Goal: Task Accomplishment & Management: Complete application form

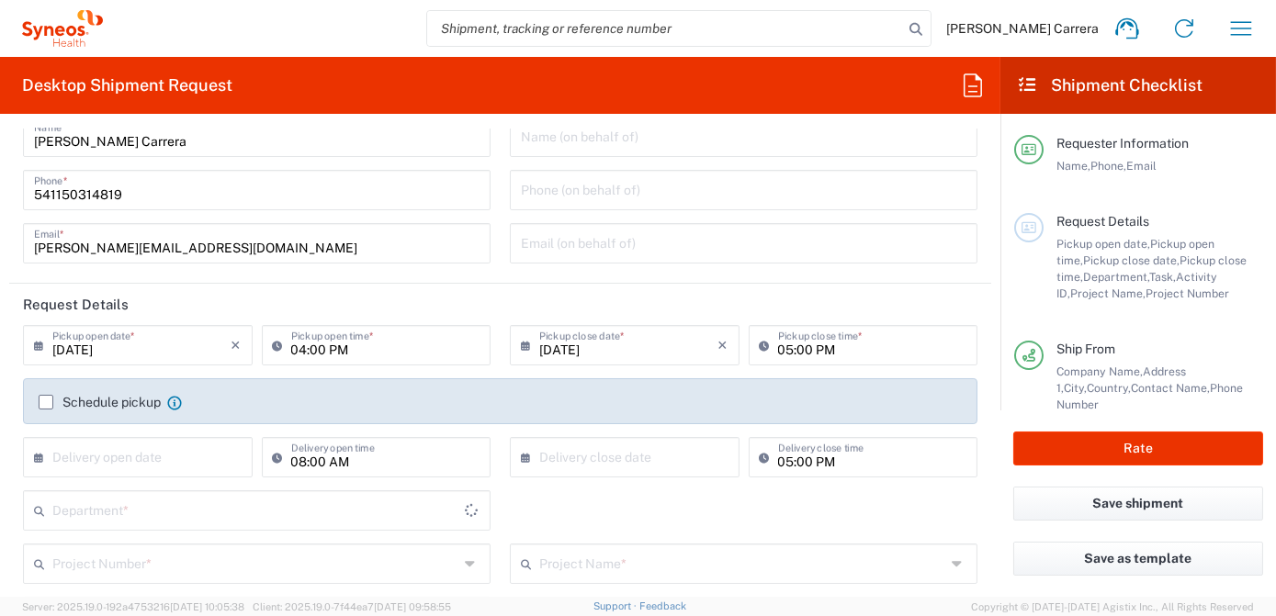
type input "[GEOGRAPHIC_DATA]"
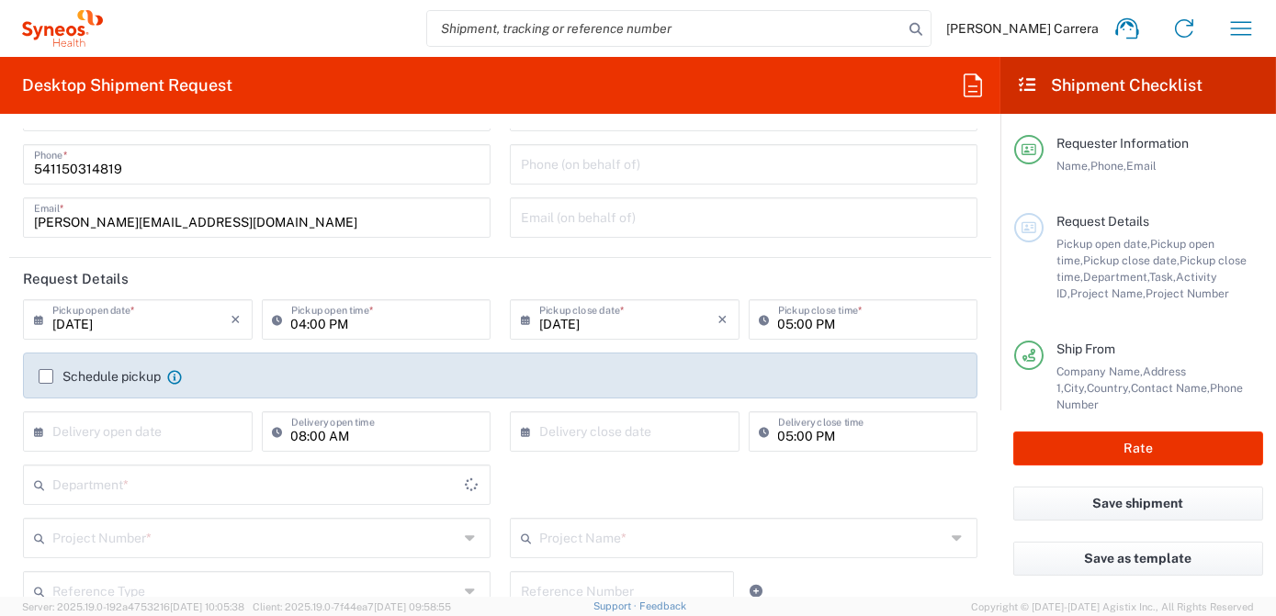
scroll to position [83, 0]
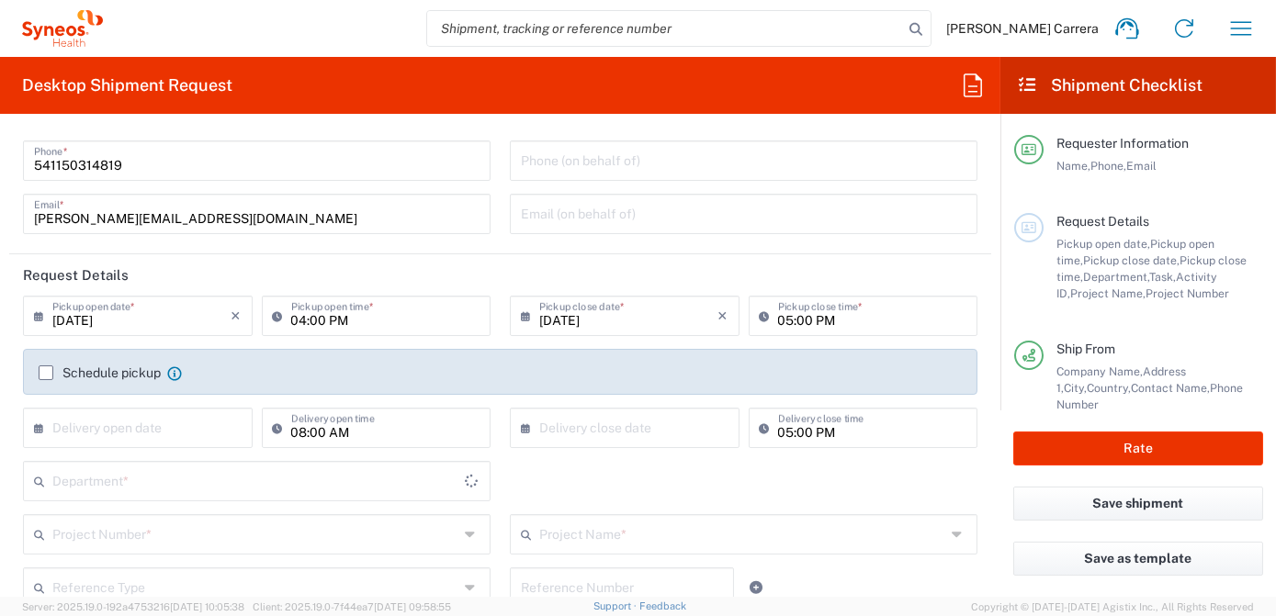
type input "3190"
type input "Syneos Health Argentina SA"
click at [559, 28] on input "search" at bounding box center [665, 28] width 476 height 35
type input "393023831214"
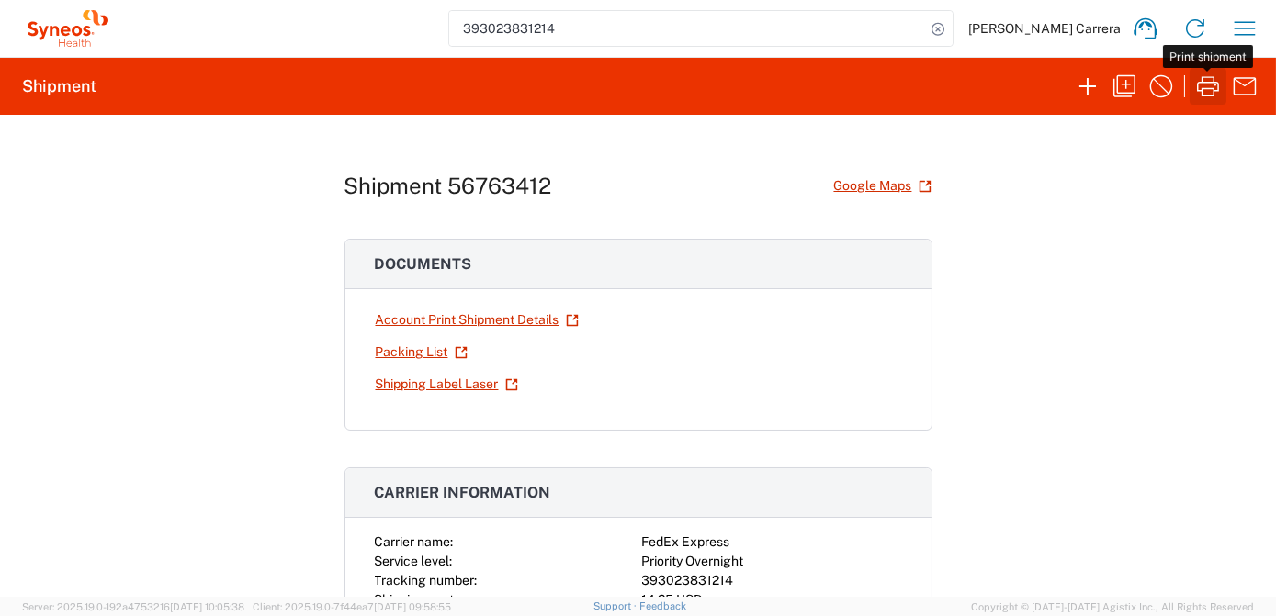
click at [1202, 89] on icon "button" at bounding box center [1207, 86] width 29 height 29
click at [1092, 87] on icon "button" at bounding box center [1087, 86] width 29 height 29
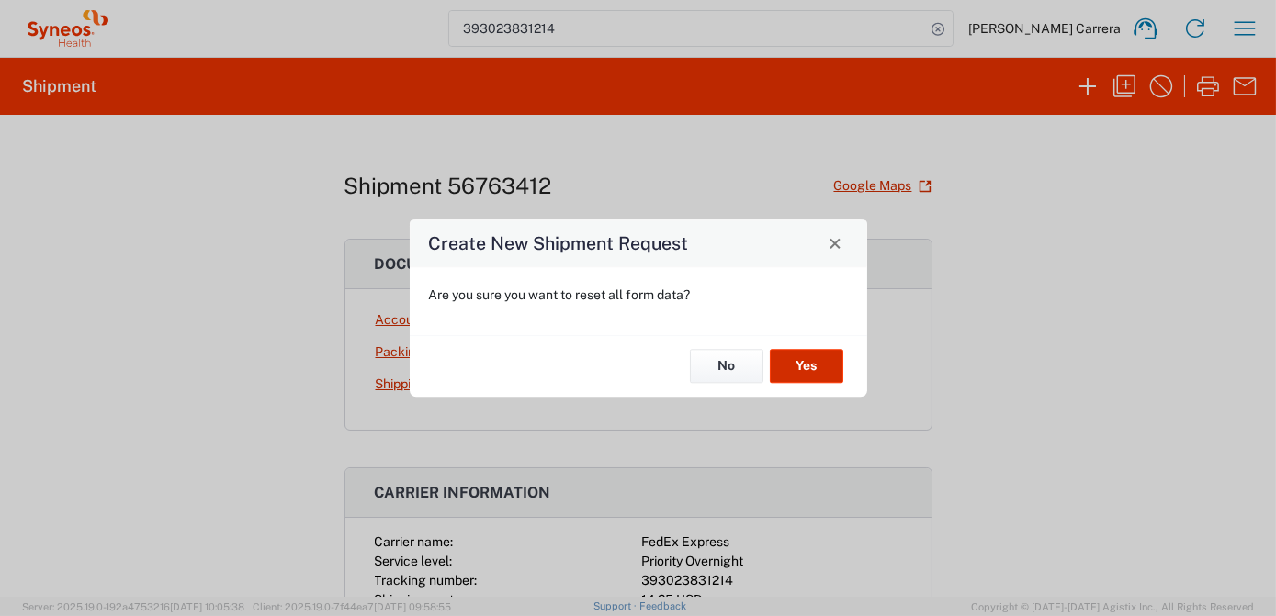
click at [791, 368] on button "Yes" at bounding box center [806, 367] width 73 height 34
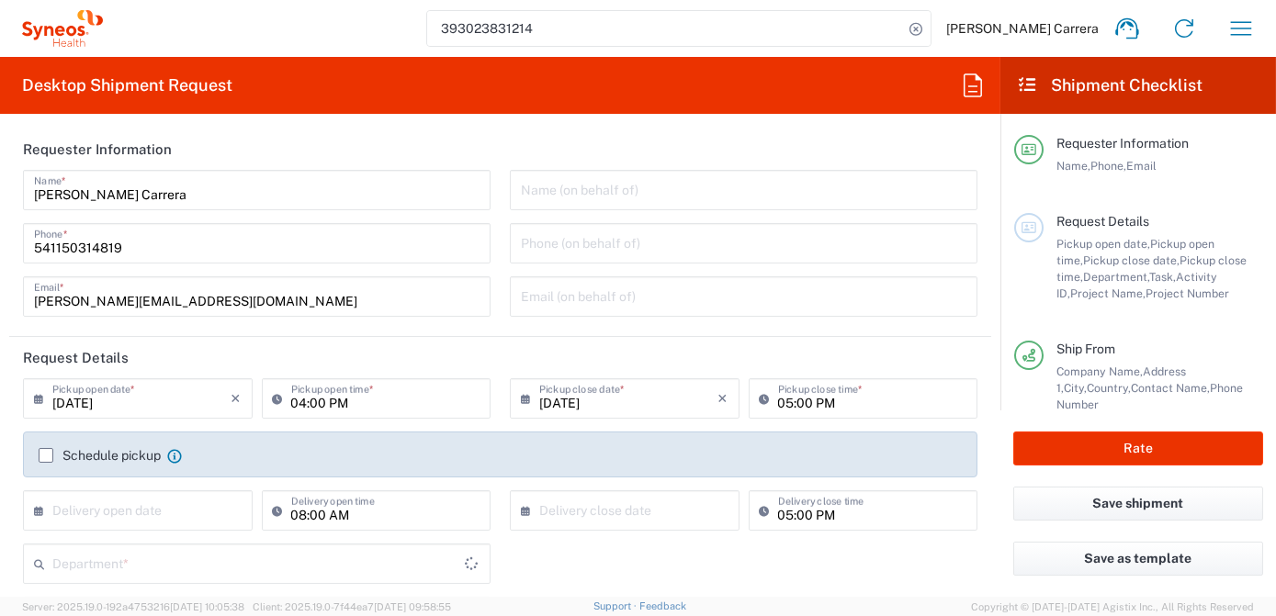
type input "3190"
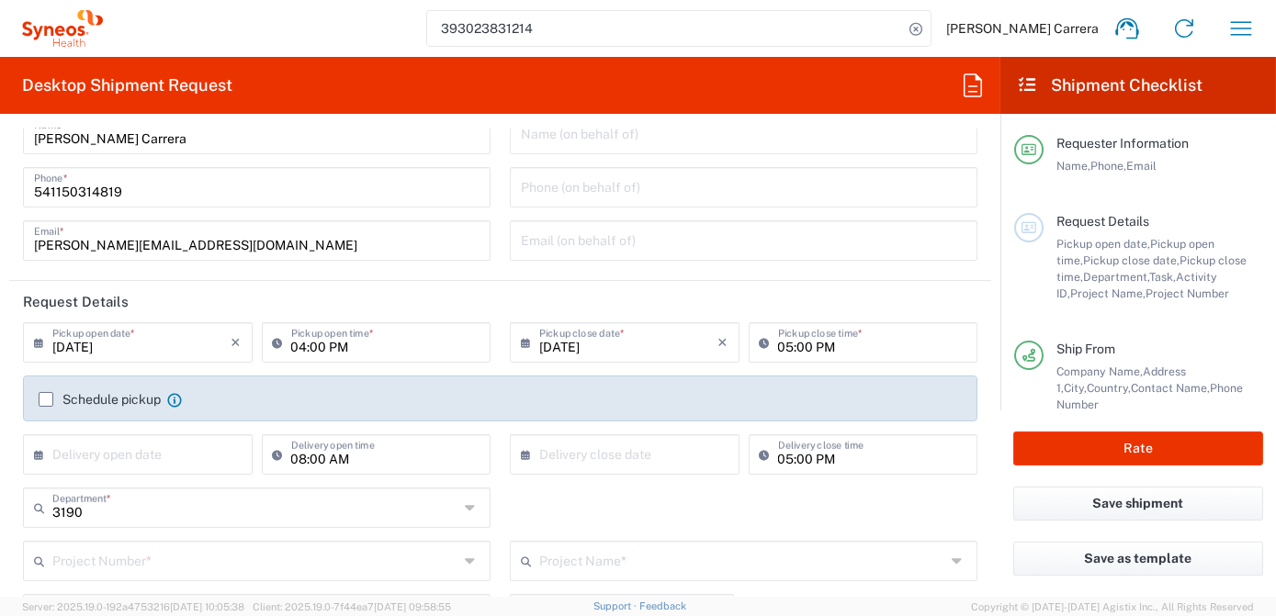
scroll to position [166, 0]
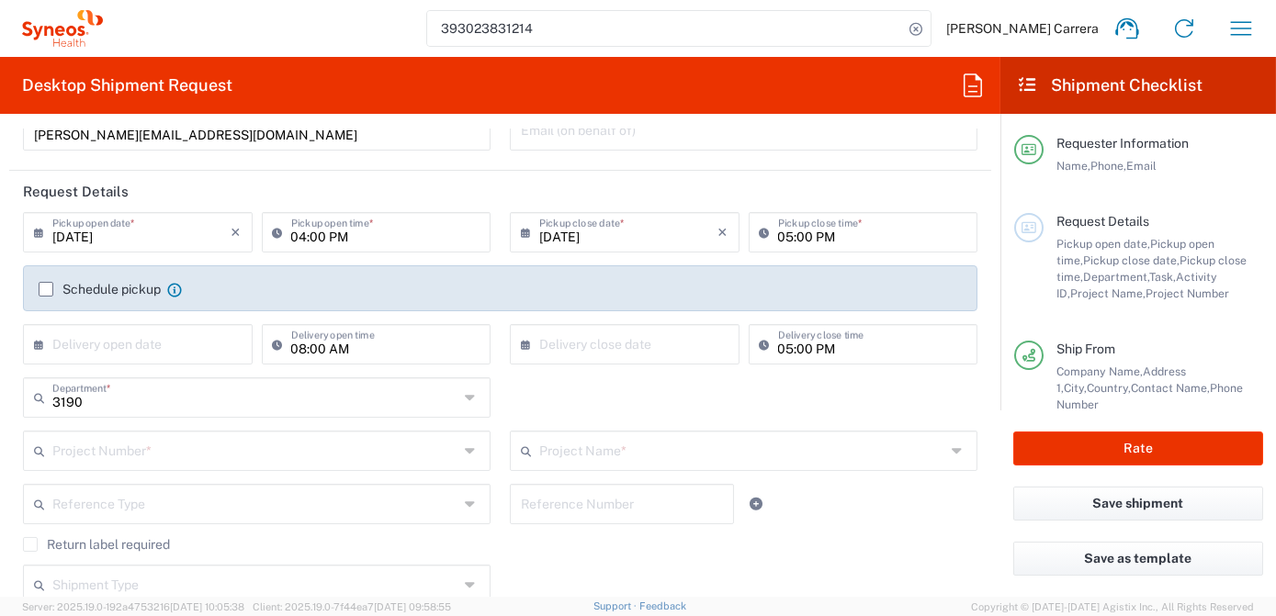
click at [83, 447] on input "text" at bounding box center [255, 450] width 406 height 32
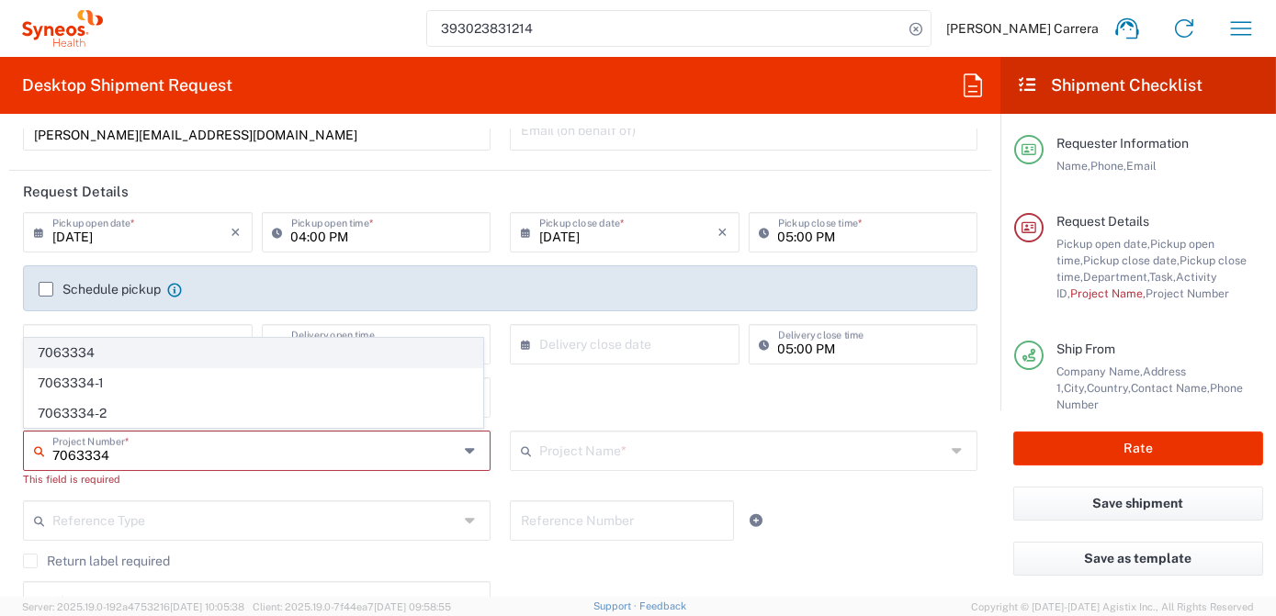
type input "7063334"
click at [90, 356] on span "7063334" at bounding box center [253, 353] width 457 height 28
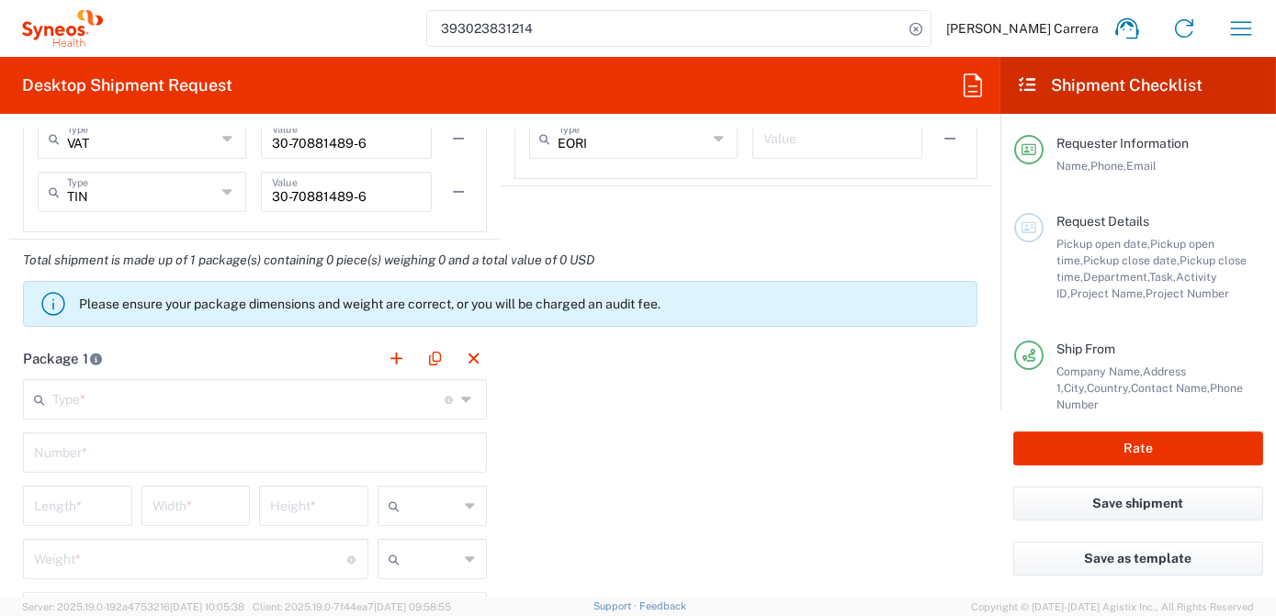
type input "Mineralys 7063334"
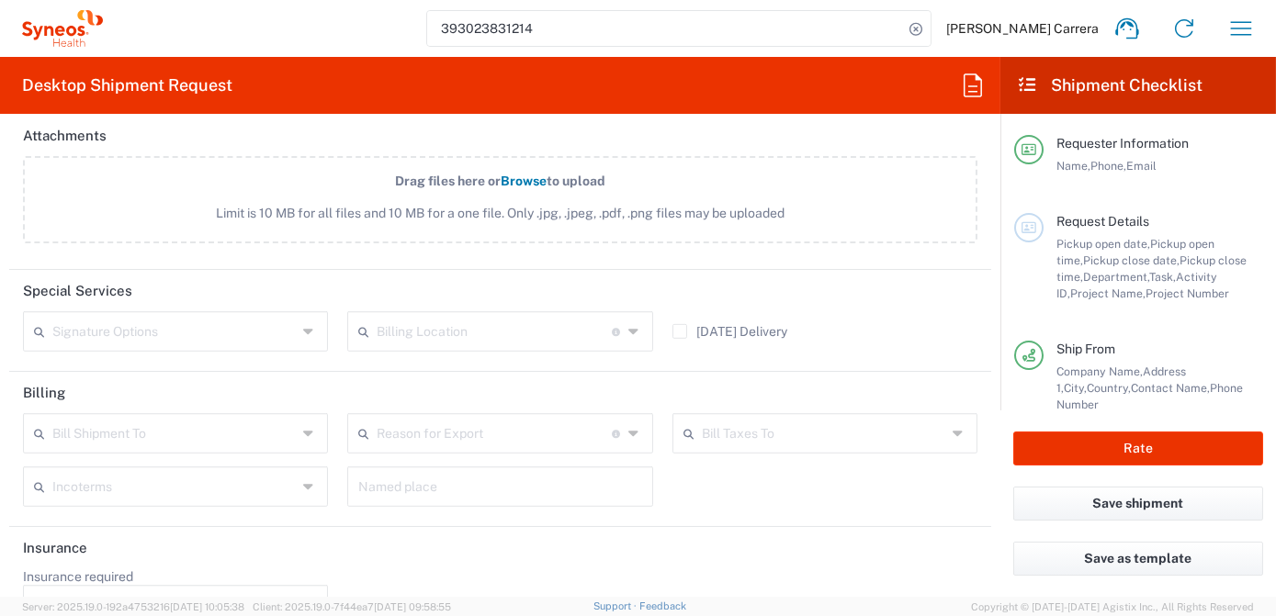
scroll to position [2250, 0]
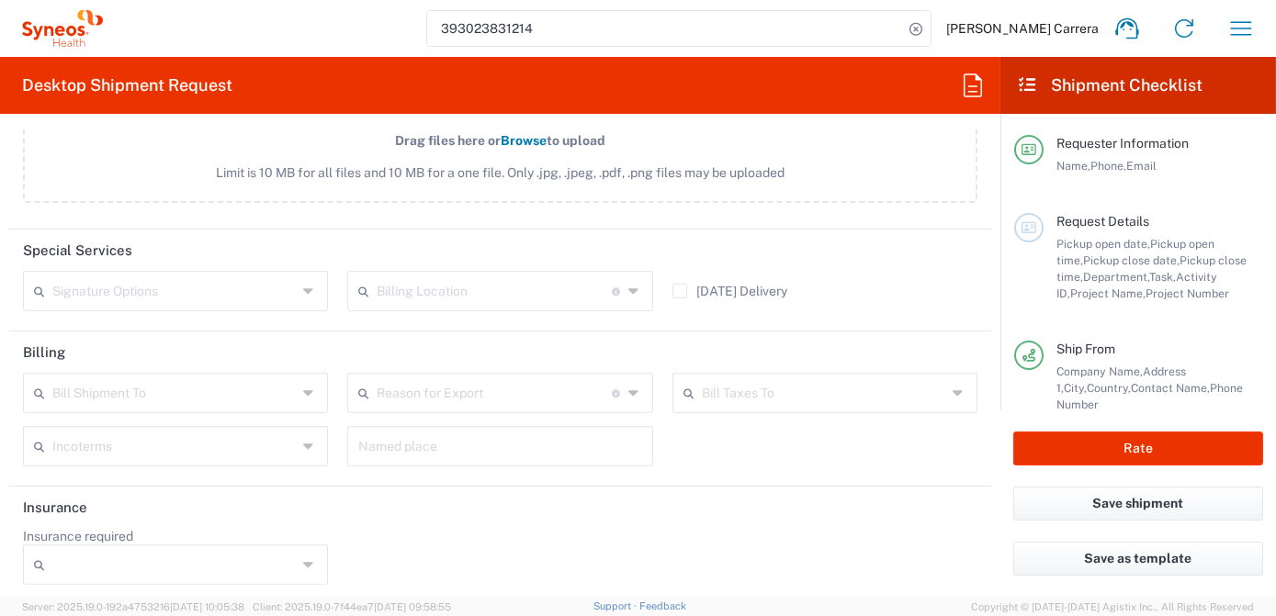
click at [439, 283] on input "text" at bounding box center [494, 290] width 235 height 32
click at [468, 322] on span "[PERSON_NAME] Rsrch Grp ([GEOGRAPHIC_DATA]) In" at bounding box center [494, 338] width 298 height 57
type input "[PERSON_NAME] Rsrch Grp ([GEOGRAPHIC_DATA]) In"
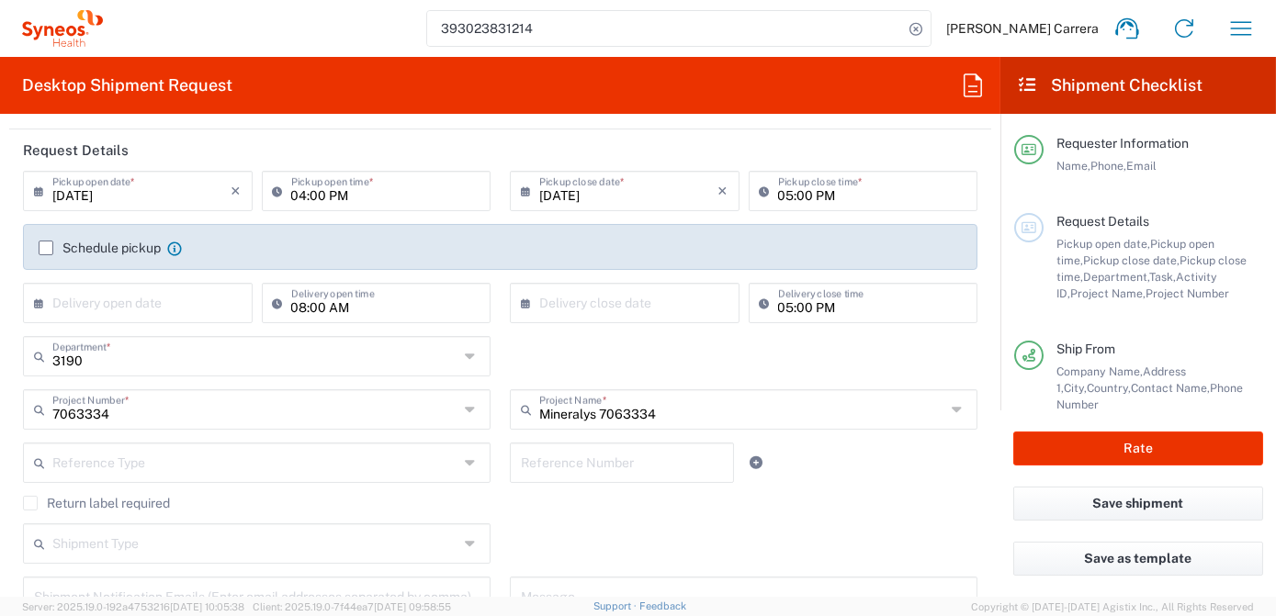
scroll to position [0, 0]
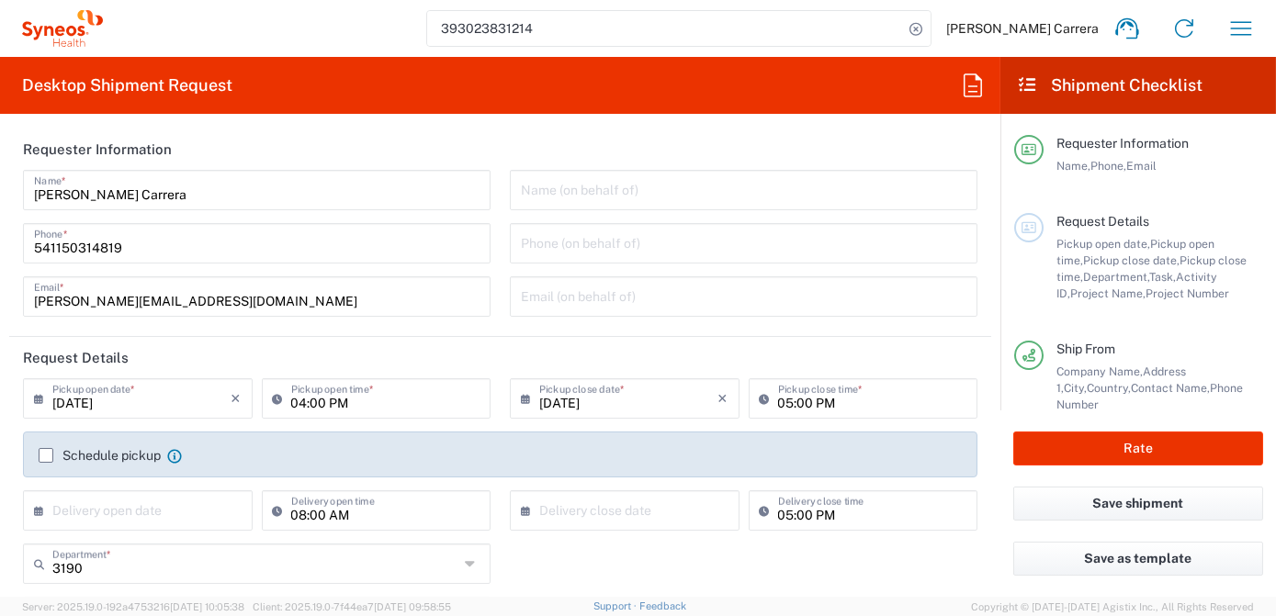
click at [592, 400] on input "[DATE]" at bounding box center [628, 397] width 179 height 32
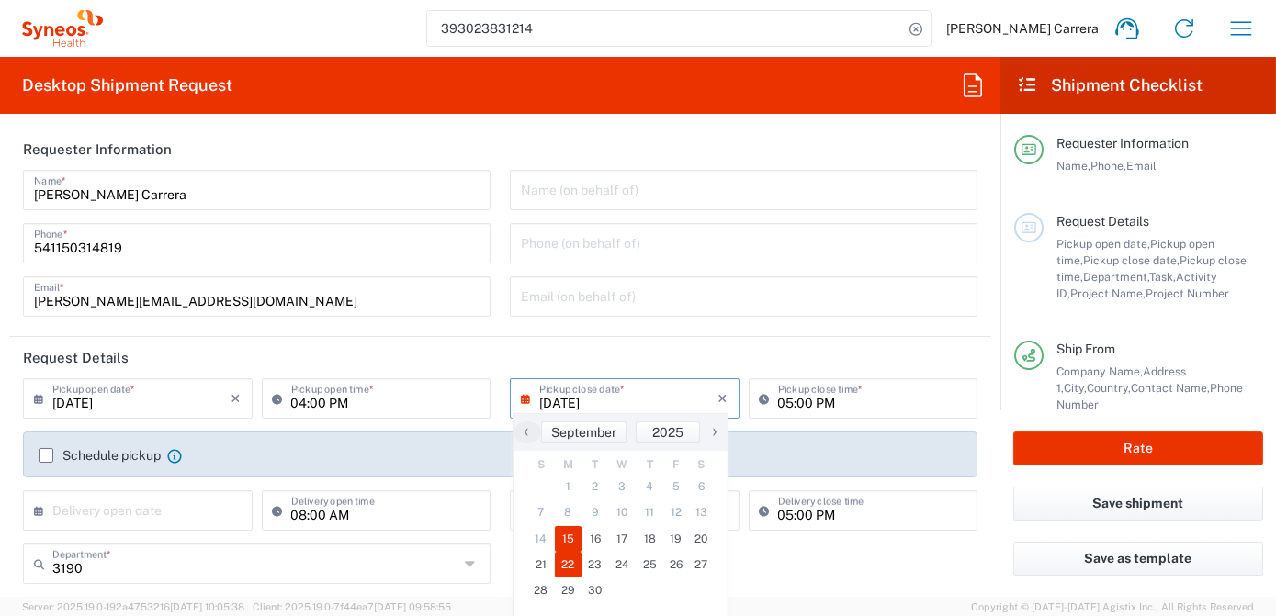
click at [566, 569] on span "22" at bounding box center [569, 565] width 28 height 26
type input "[DATE]"
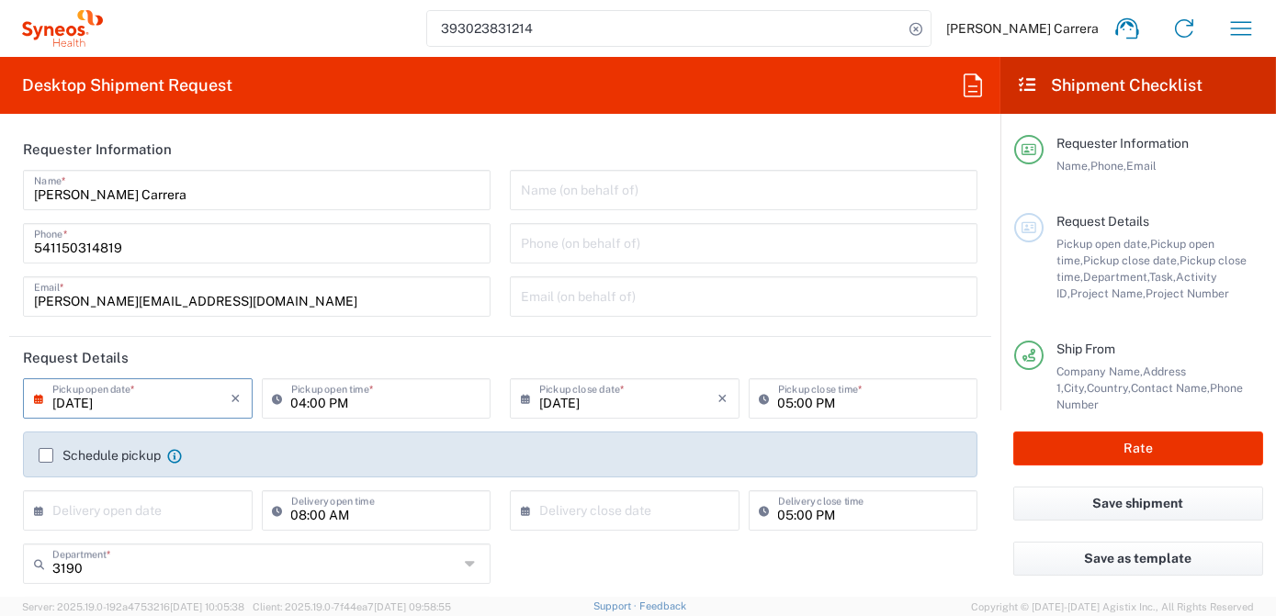
click at [127, 401] on input "[DATE]" at bounding box center [141, 397] width 179 height 32
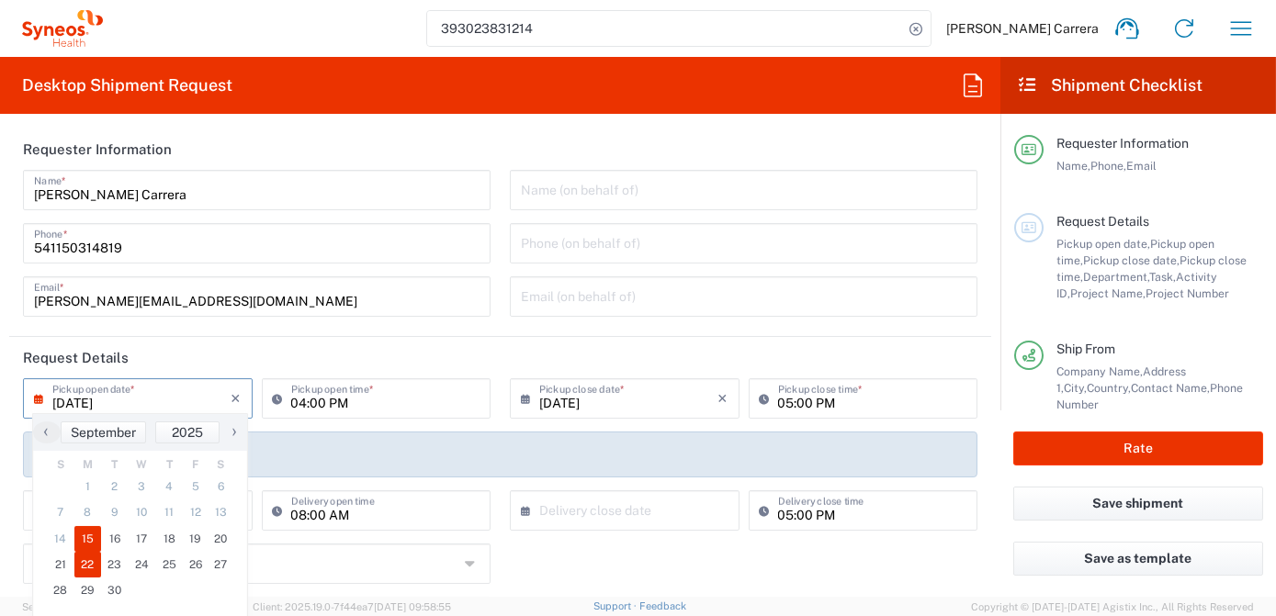
click at [87, 535] on span "15" at bounding box center [88, 539] width 28 height 26
type input "[DATE]"
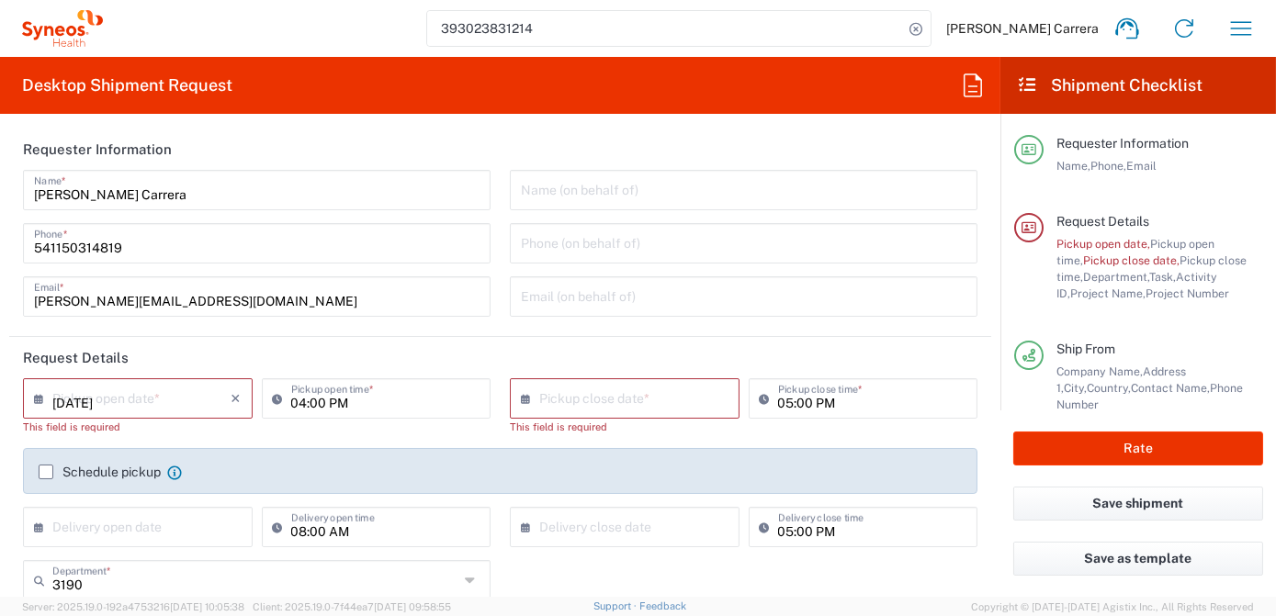
type input "[DATE]"
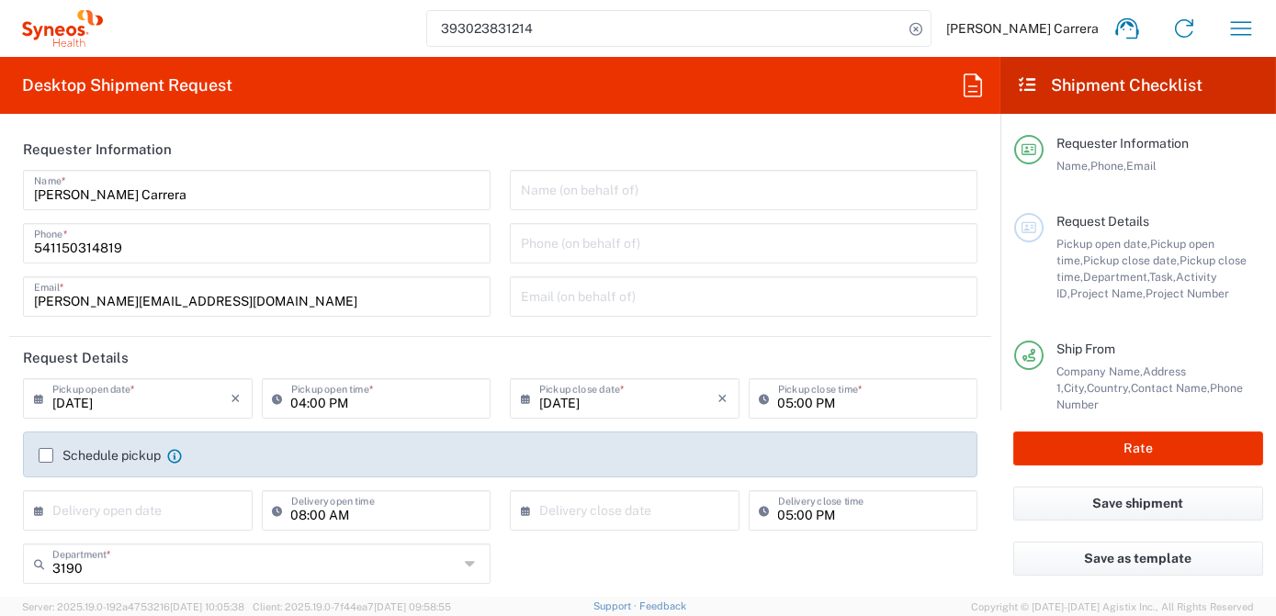
click at [803, 395] on input "05:00 PM" at bounding box center [872, 397] width 189 height 32
click at [845, 393] on input "05:00 PM" at bounding box center [872, 397] width 189 height 32
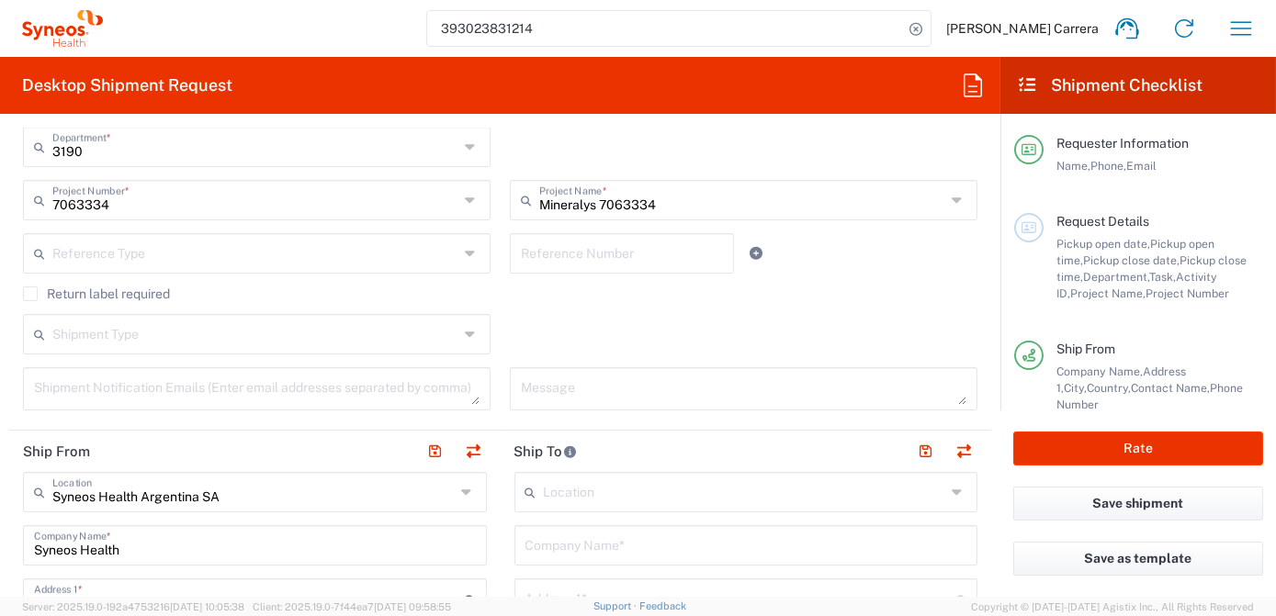
scroll to position [584, 0]
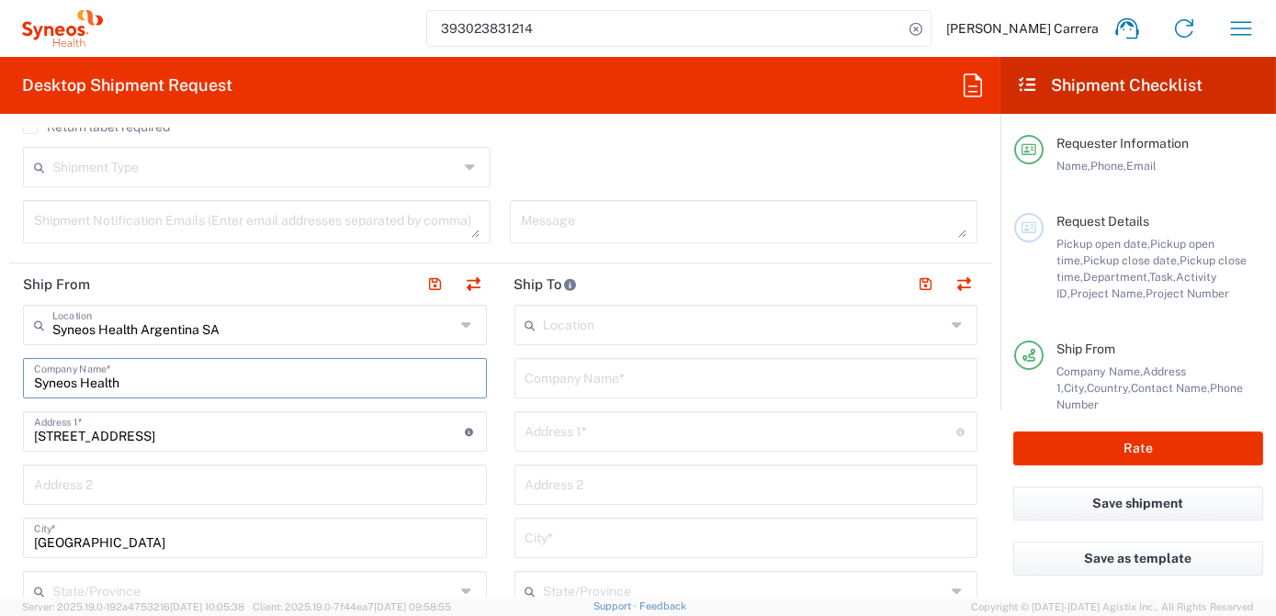
click at [0, 378] on html "393023831214 [PERSON_NAME] Home Shipment estimator Shipment tracking Desktop sh…" at bounding box center [638, 308] width 1276 height 616
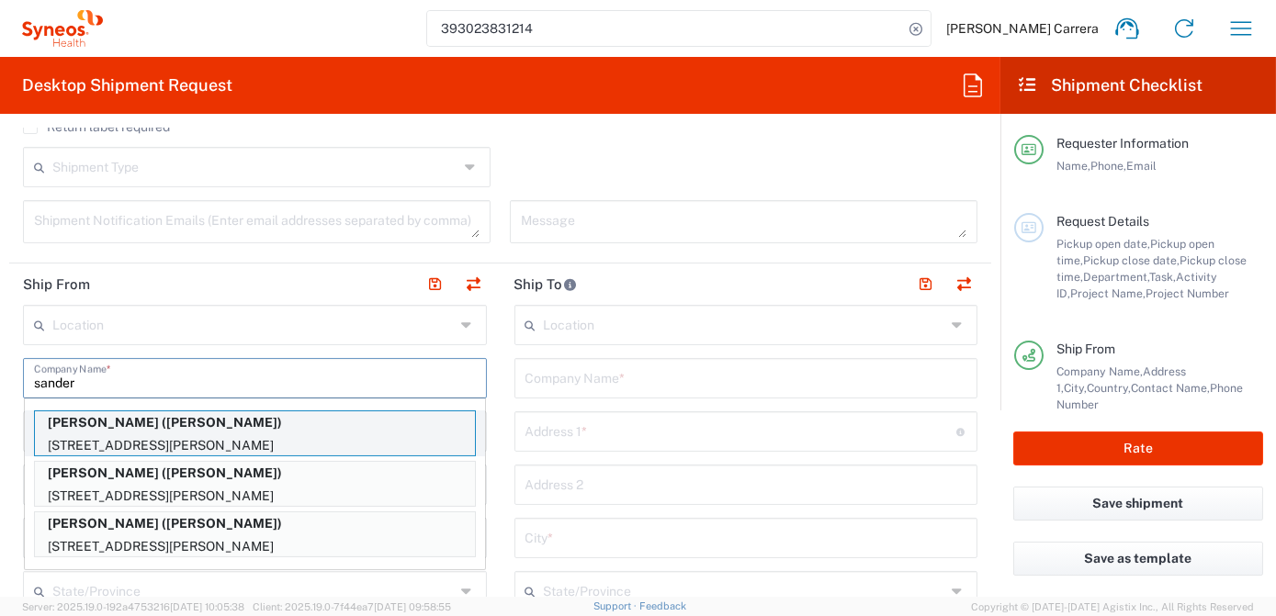
click at [132, 437] on p "[STREET_ADDRESS][PERSON_NAME]" at bounding box center [255, 445] width 440 height 23
type input "[PERSON_NAME]"
type input "[STREET_ADDRESS][PERSON_NAME]"
type input "[GEOGRAPHIC_DATA]"
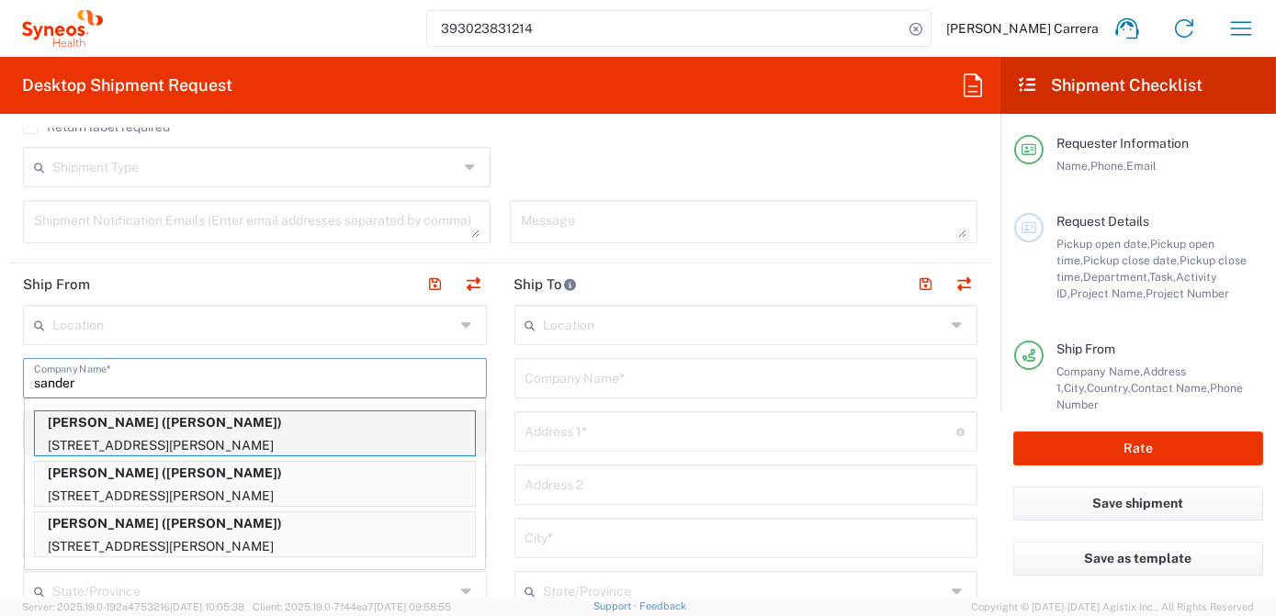
type input "77095"
type input "[PERSON_NAME]"
type input "[PHONE_NUMBER]"
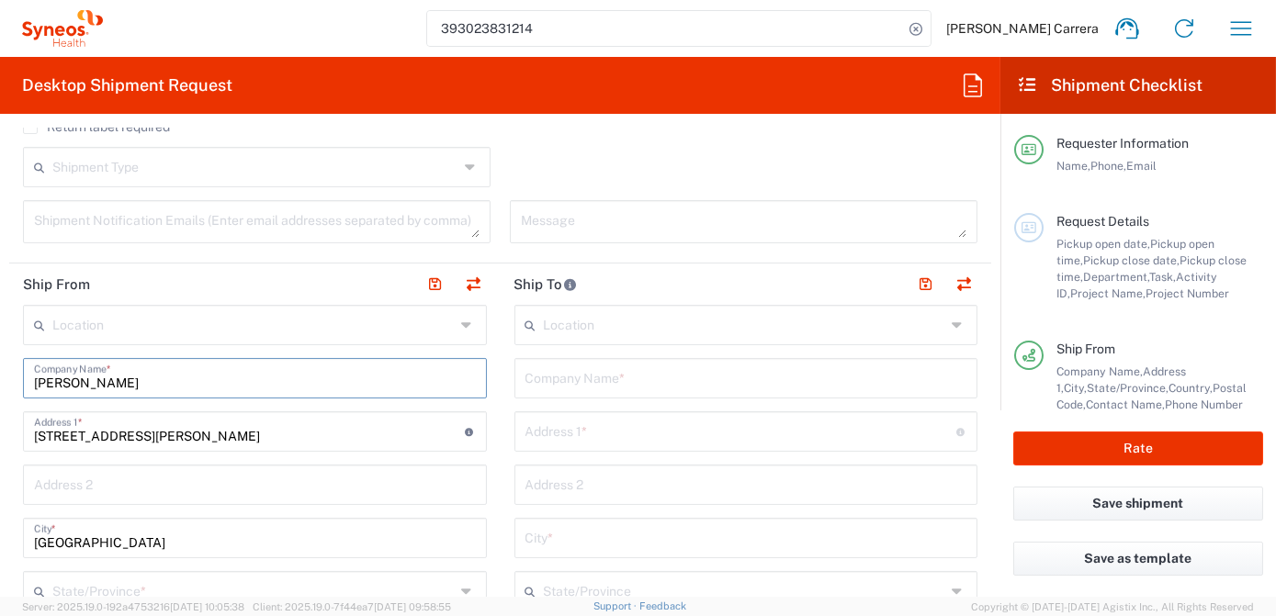
type input "[US_STATE]"
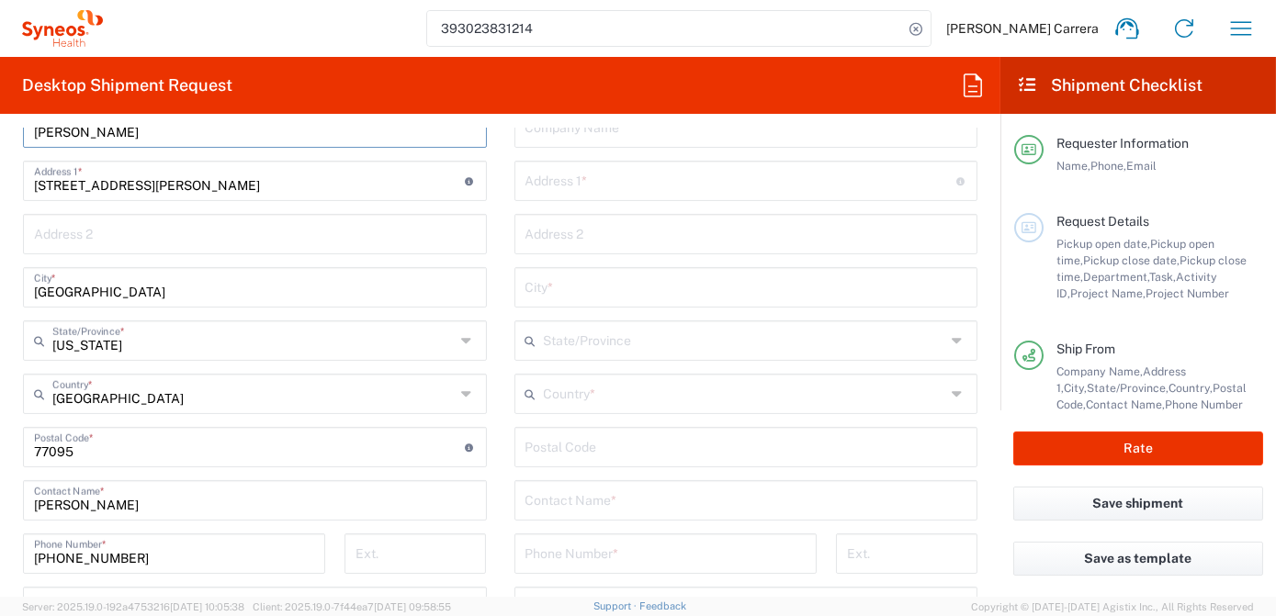
scroll to position [919, 0]
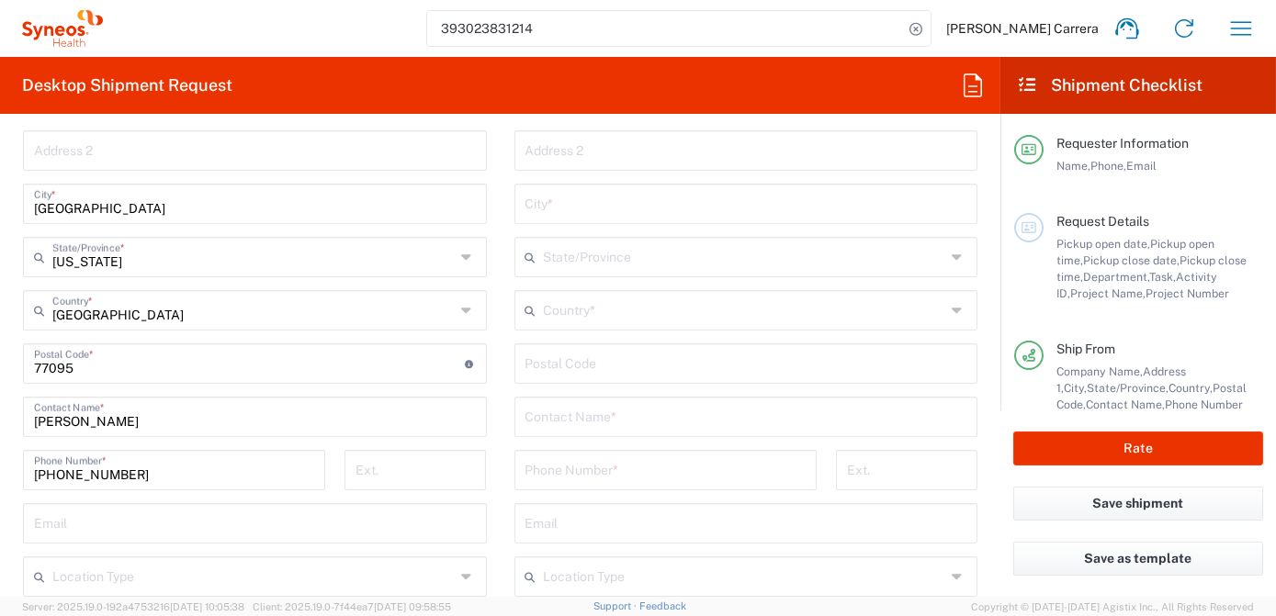
click at [612, 412] on input "text" at bounding box center [746, 416] width 442 height 32
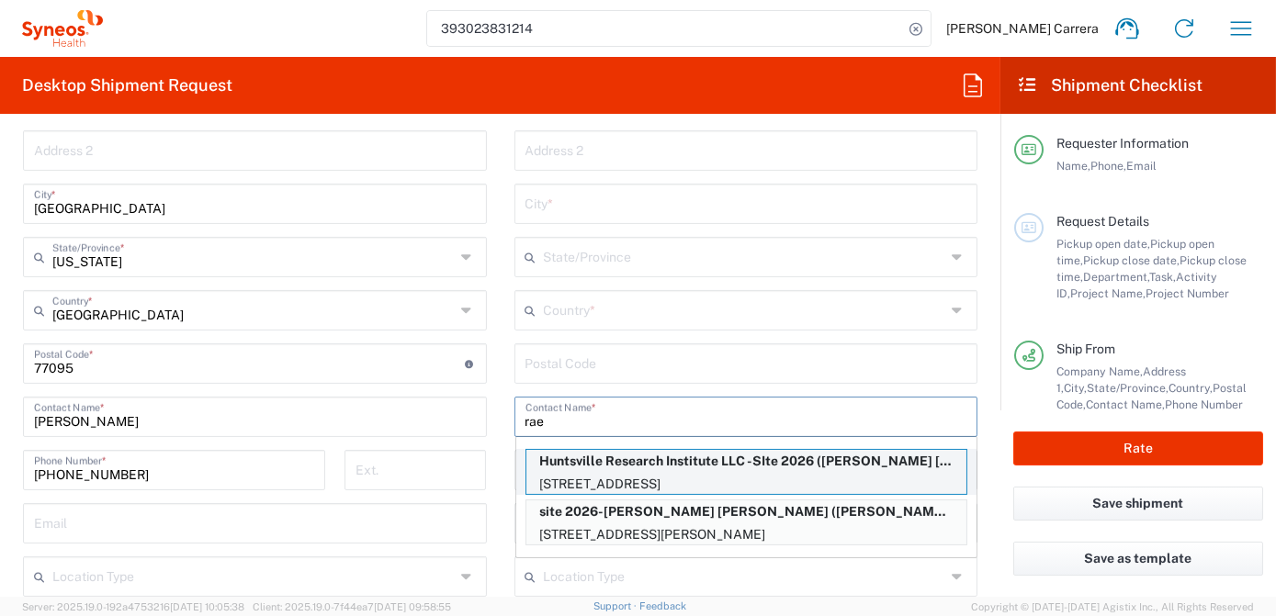
type input "rae"
click at [642, 473] on p "[STREET_ADDRESS]" at bounding box center [746, 484] width 440 height 23
type input "Huntsville Research Institute LLC -SIte 2026"
type input "[STREET_ADDRESS]"
type input "[GEOGRAPHIC_DATA]"
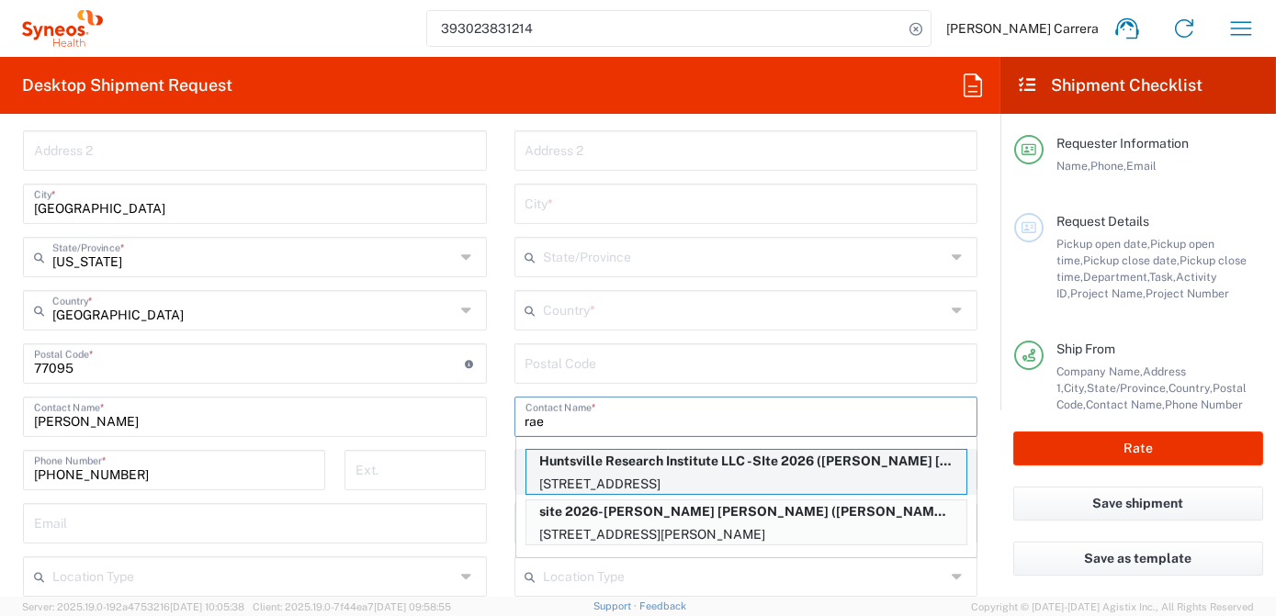
type input "[GEOGRAPHIC_DATA]"
type input "77340"
type input "[PERSON_NAME] [PERSON_NAME]"
type input "[PHONE_NUMBER]"
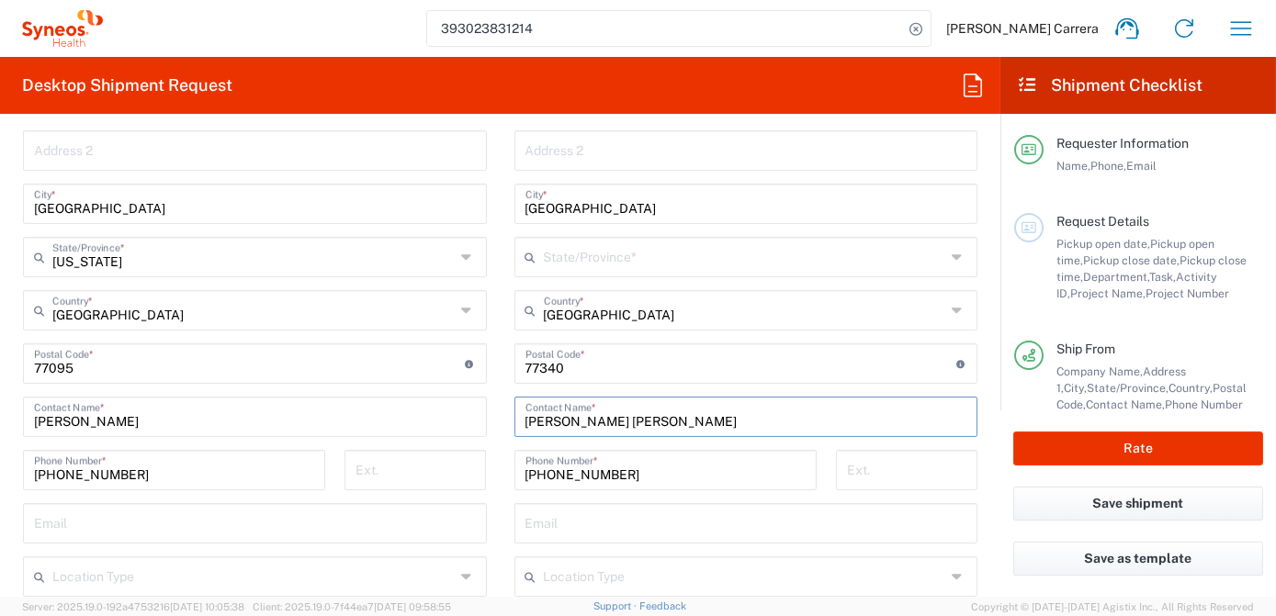
type input "[US_STATE]"
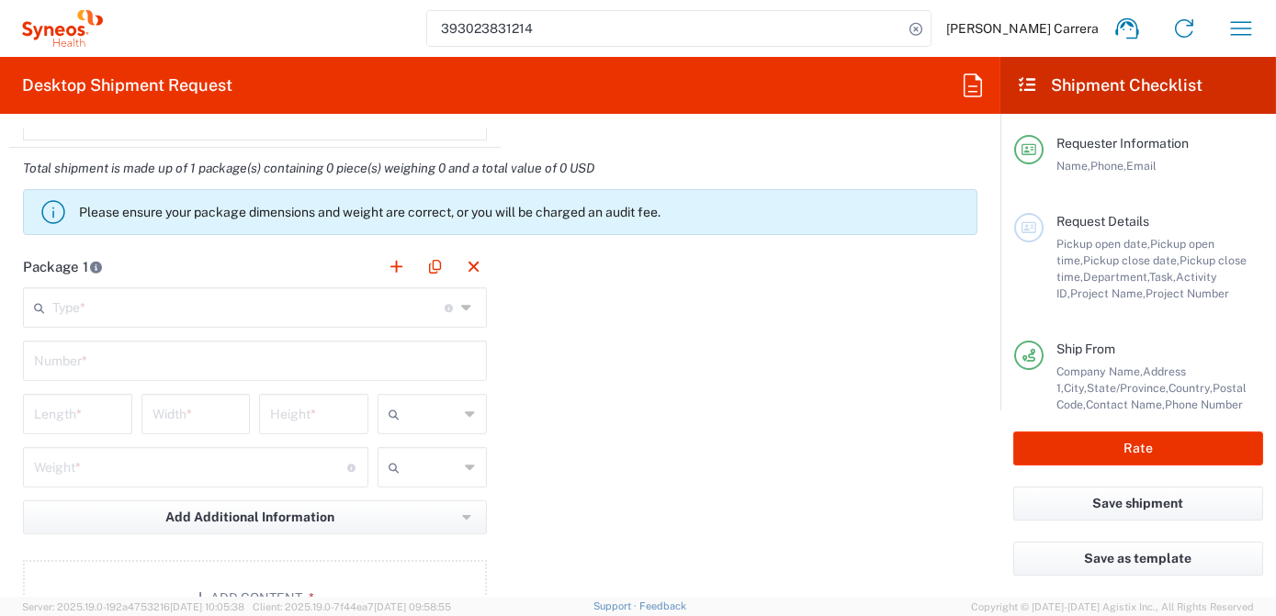
scroll to position [1586, 0]
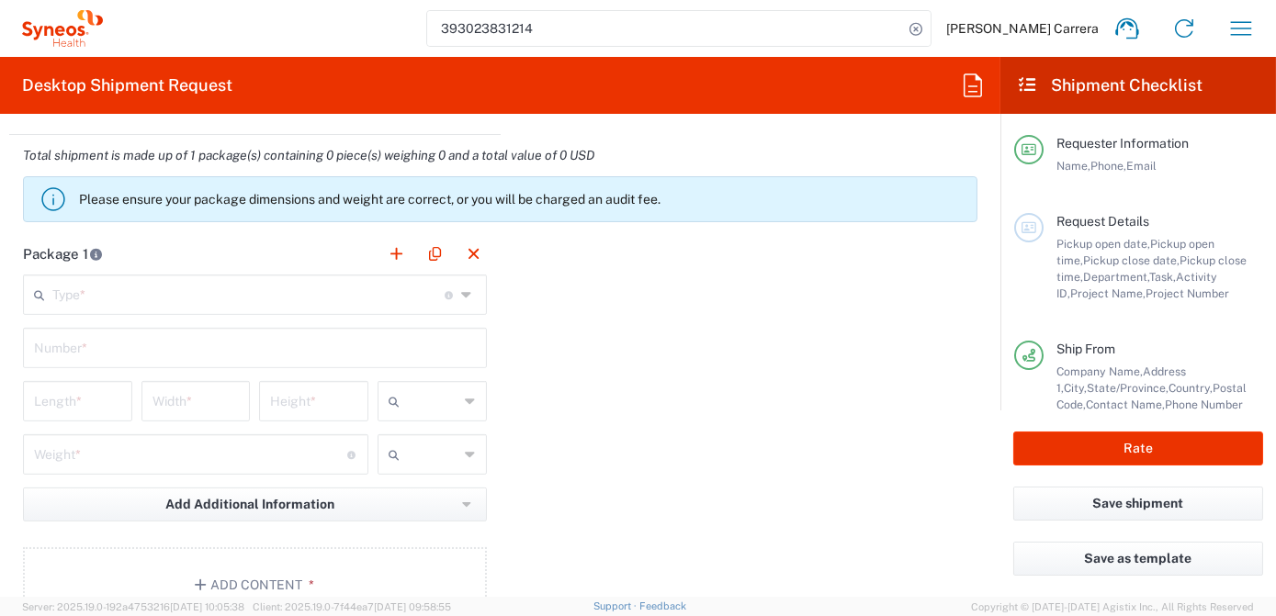
click at [97, 290] on input "text" at bounding box center [248, 293] width 392 height 32
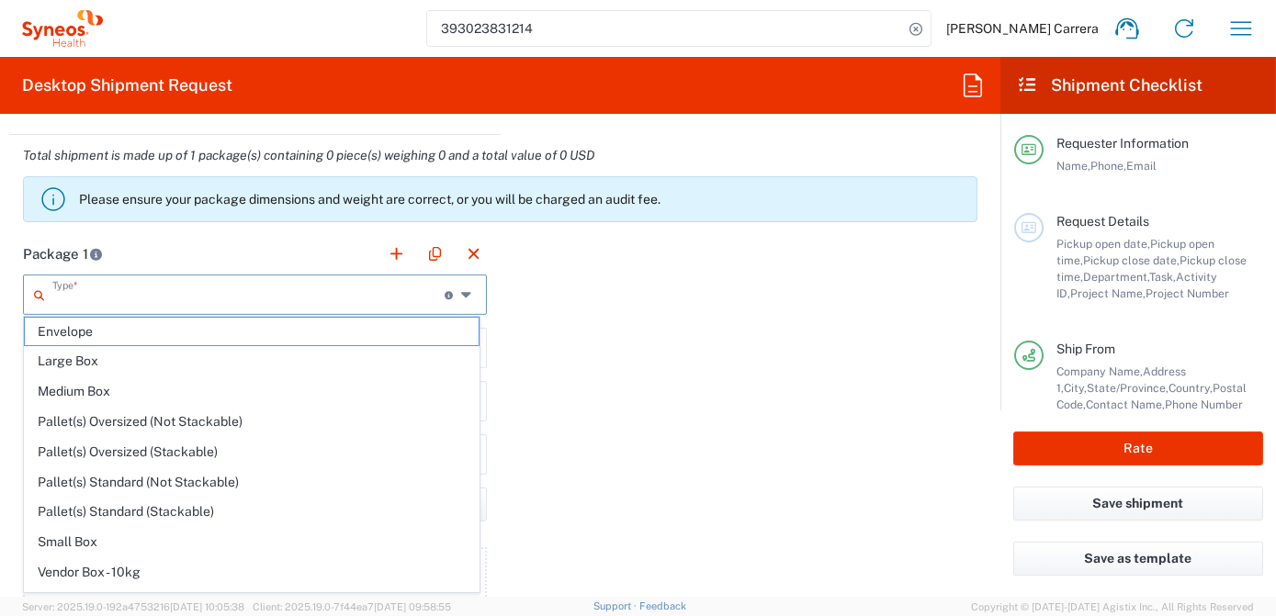
click at [104, 332] on span "Envelope" at bounding box center [252, 332] width 454 height 28
type input "Envelope"
type input "1"
type input "9.5"
type input "12.5"
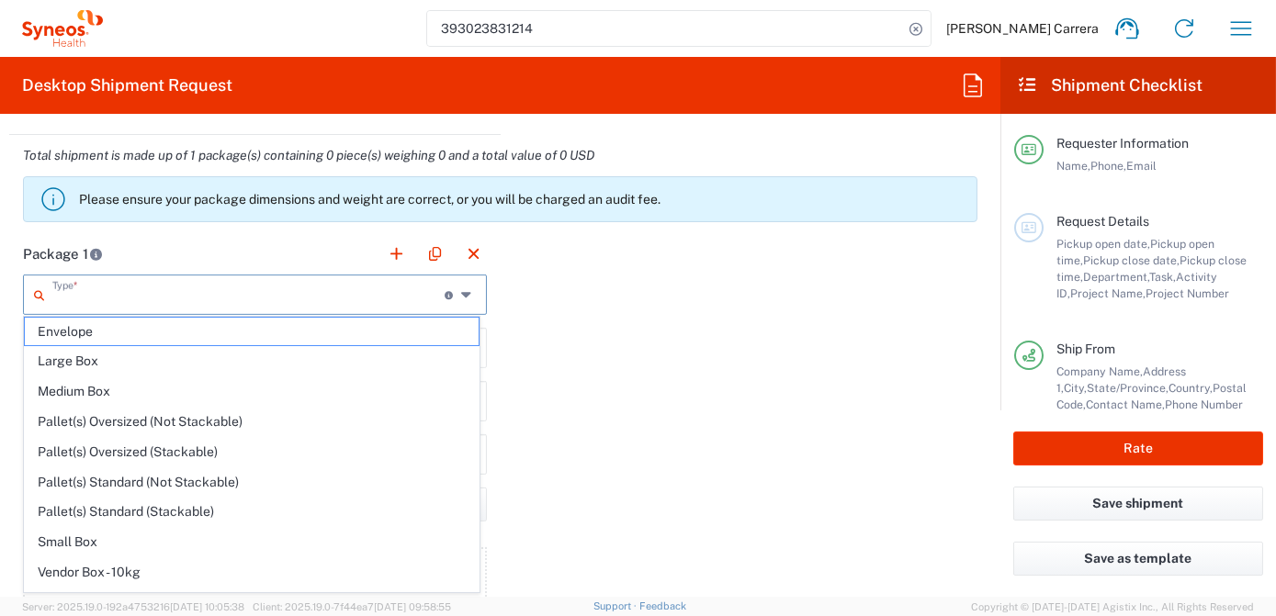
type input "0.25"
type input "in"
type input "0.45"
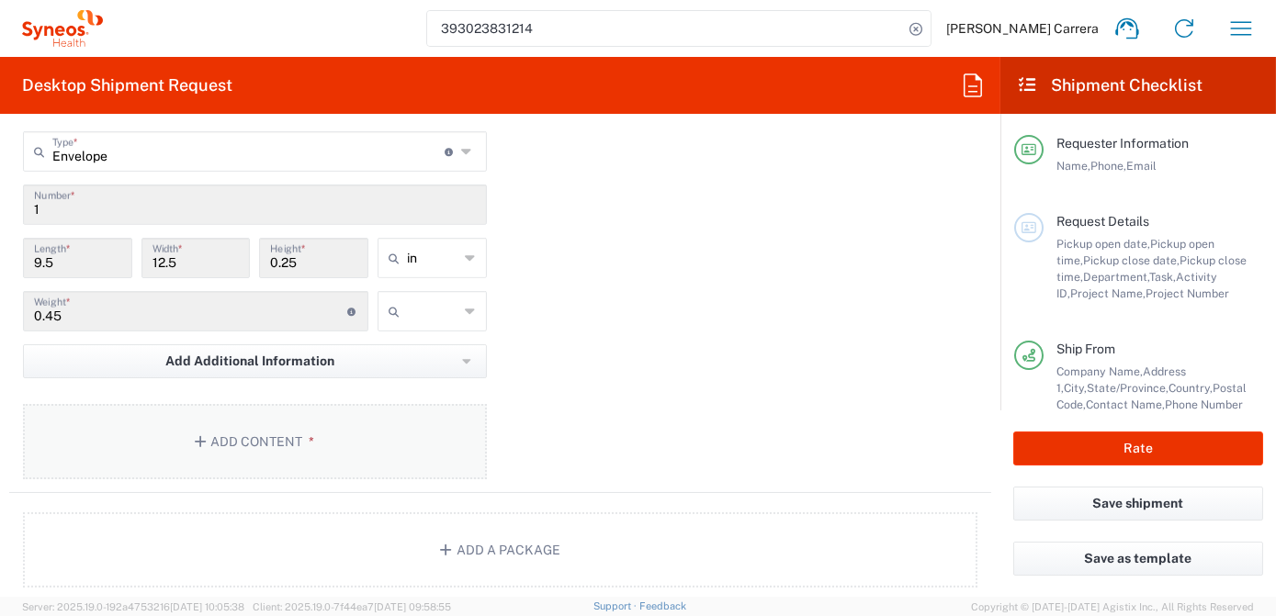
scroll to position [1754, 0]
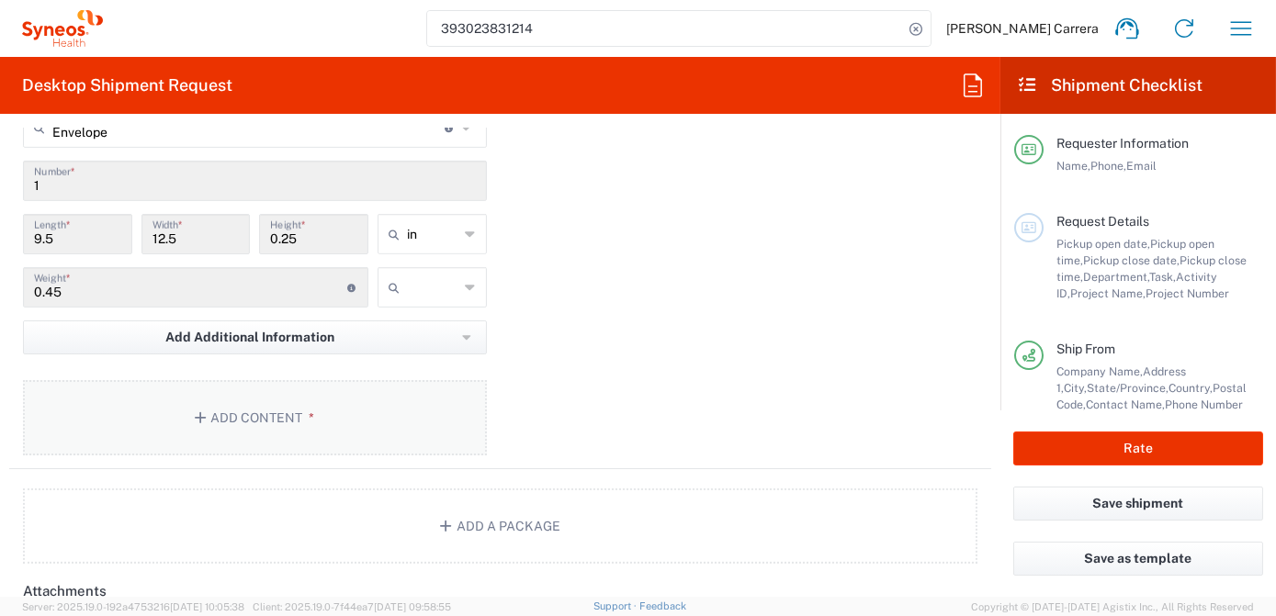
click at [256, 406] on button "Add Content *" at bounding box center [255, 417] width 464 height 75
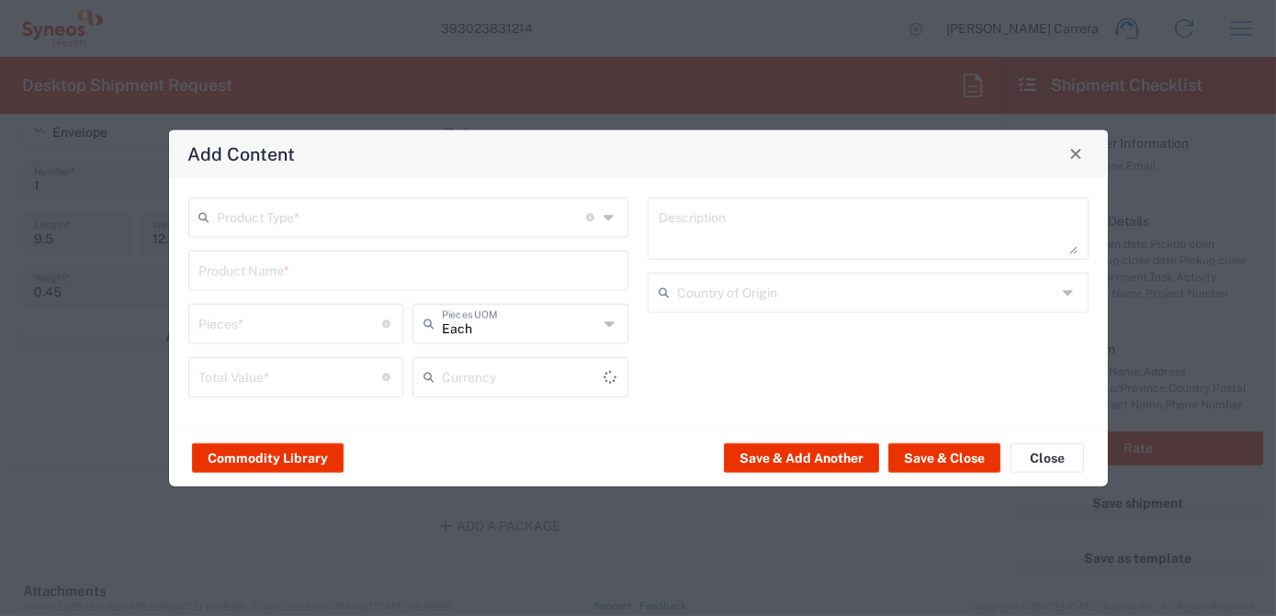
type input "US Dollar"
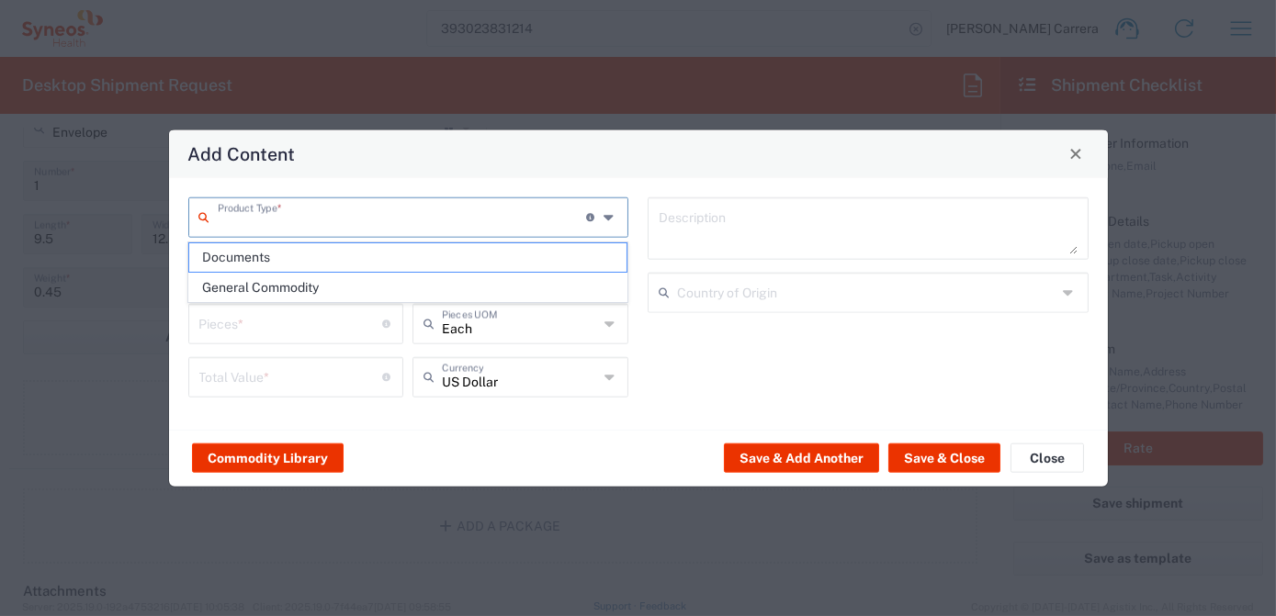
click at [250, 220] on input "text" at bounding box center [402, 215] width 369 height 32
click at [260, 257] on span "Documents" at bounding box center [407, 257] width 437 height 28
type input "Documents"
type input "1"
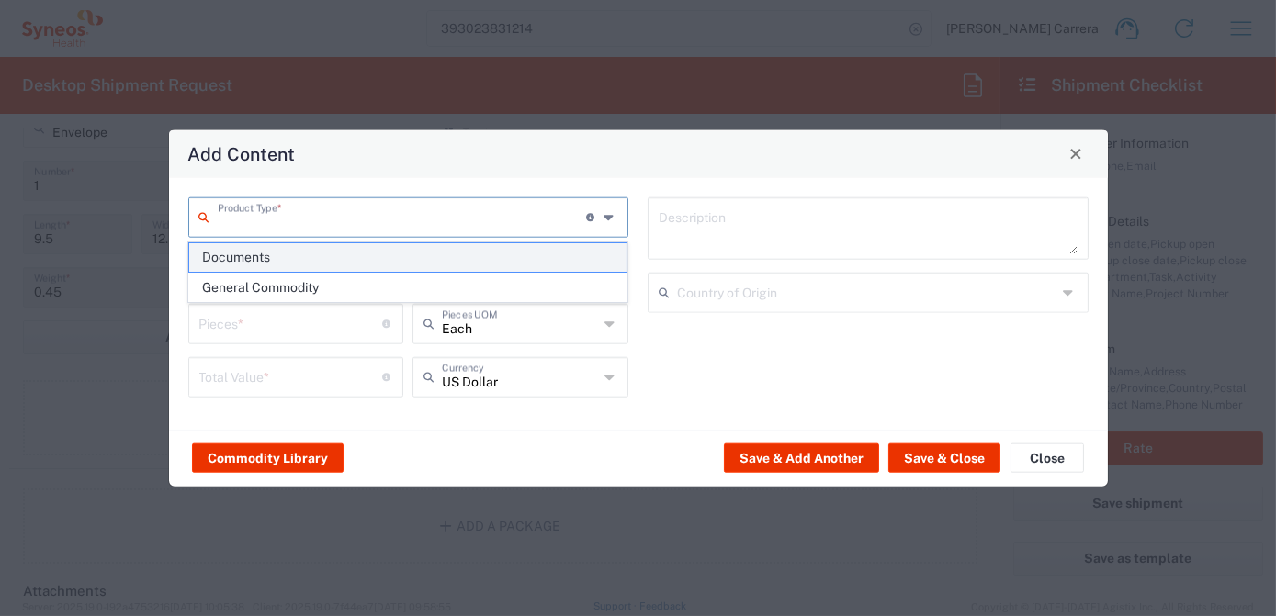
type input "1"
type textarea "Documents"
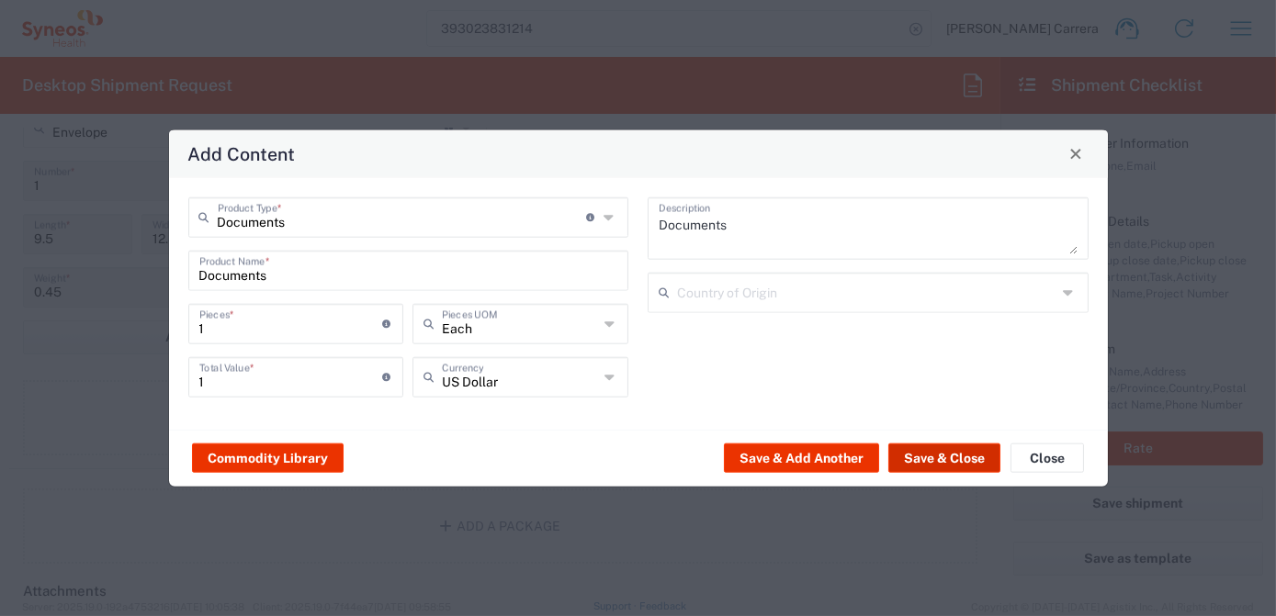
click at [904, 446] on button "Save & Close" at bounding box center [944, 458] width 112 height 29
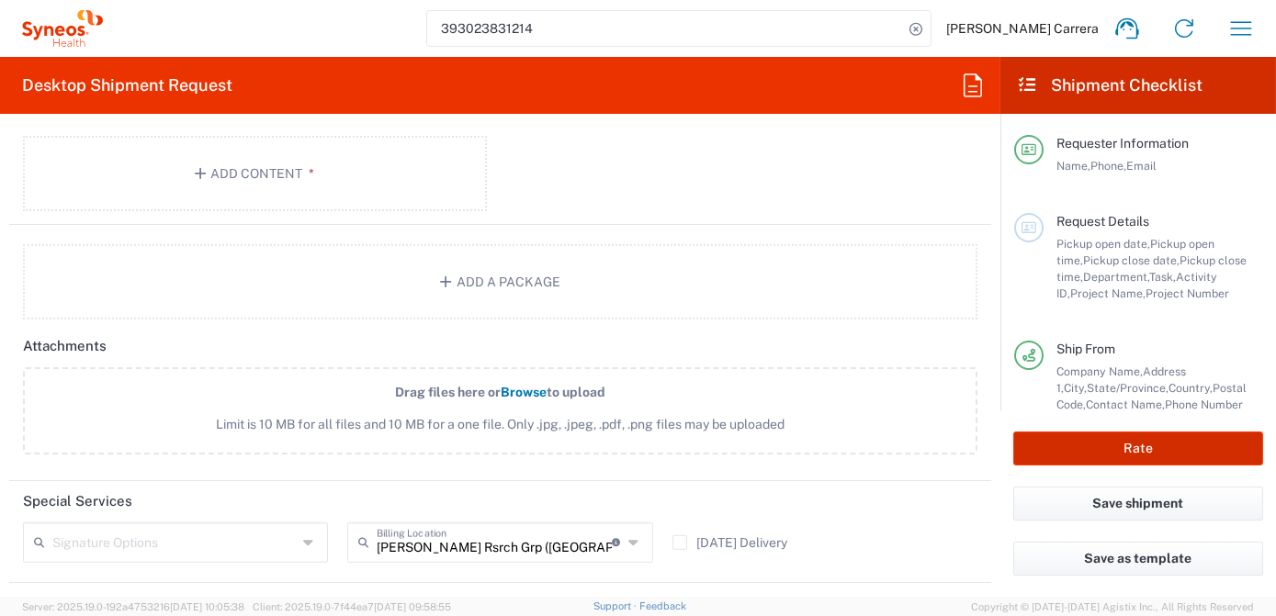
click at [1075, 446] on button "Rate" at bounding box center [1138, 449] width 250 height 34
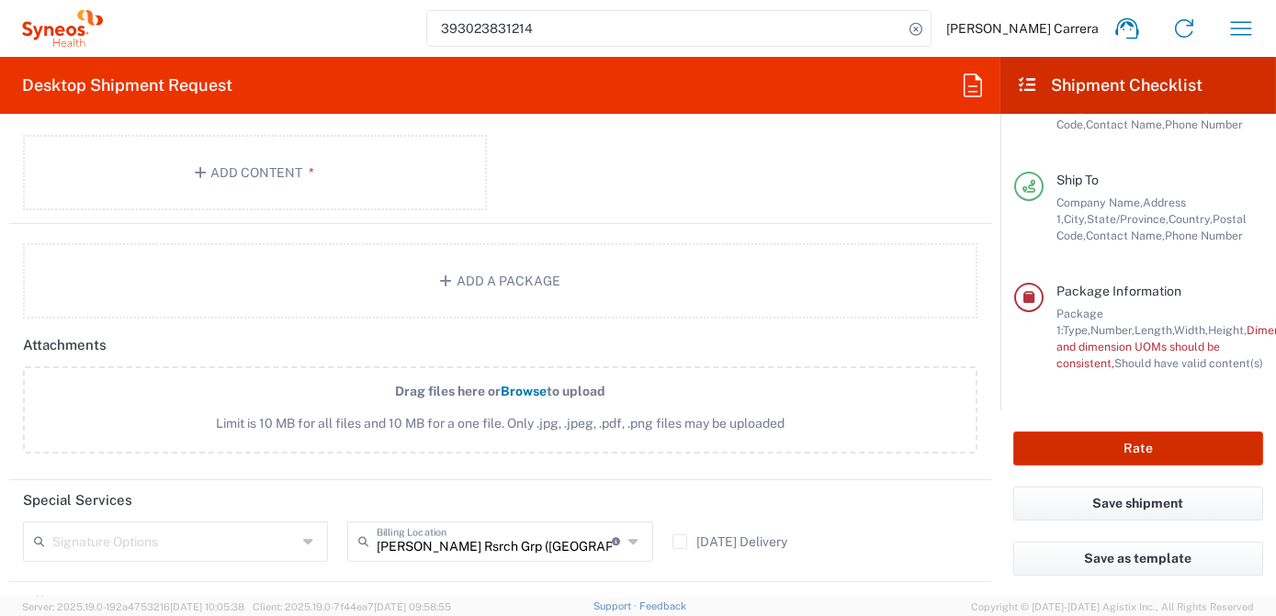
scroll to position [294, 0]
type input "7063334"
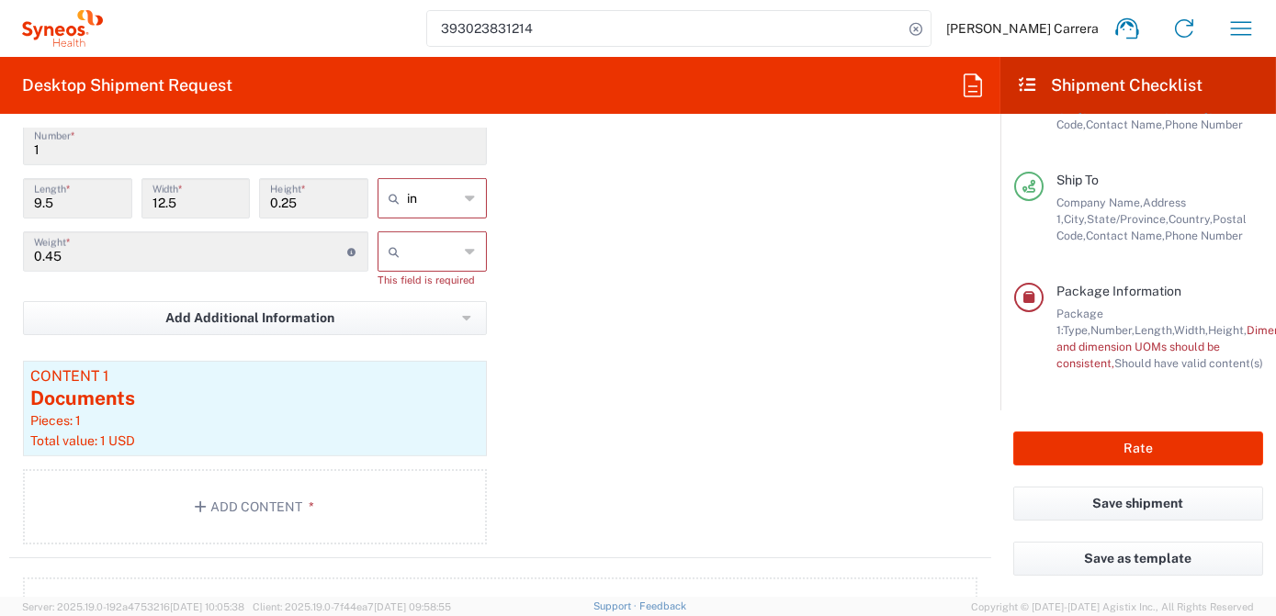
click at [450, 246] on input "text" at bounding box center [433, 251] width 52 height 29
click at [426, 310] on span "lbs" at bounding box center [427, 318] width 104 height 28
type input "lbs"
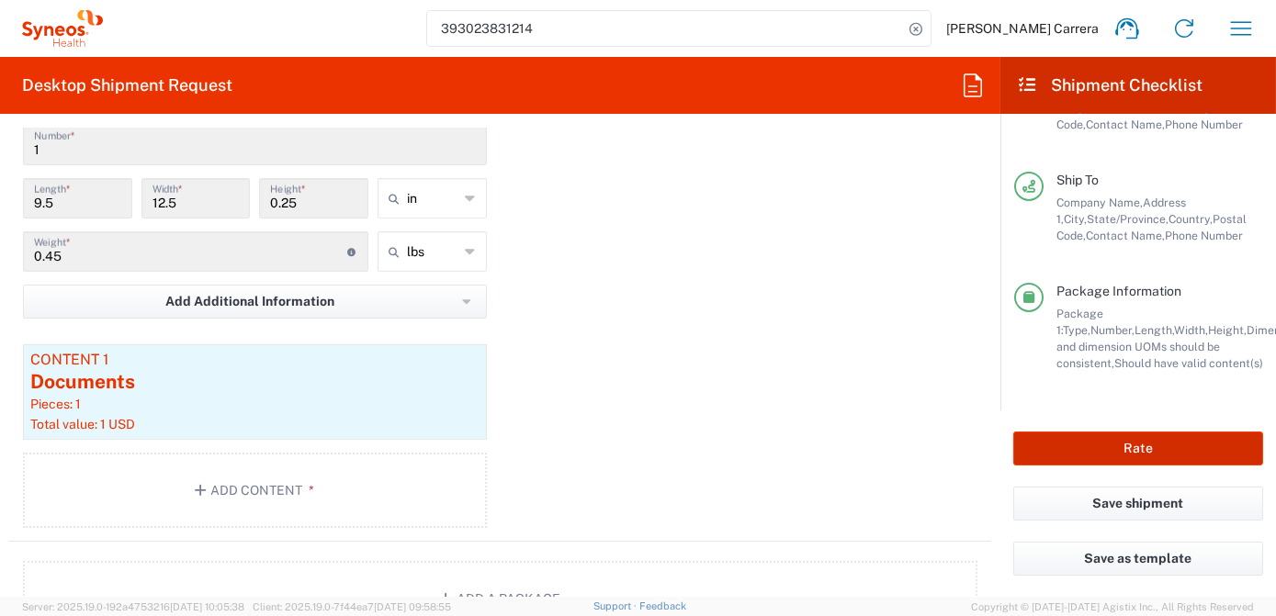
click at [1089, 437] on button "Rate" at bounding box center [1138, 449] width 250 height 34
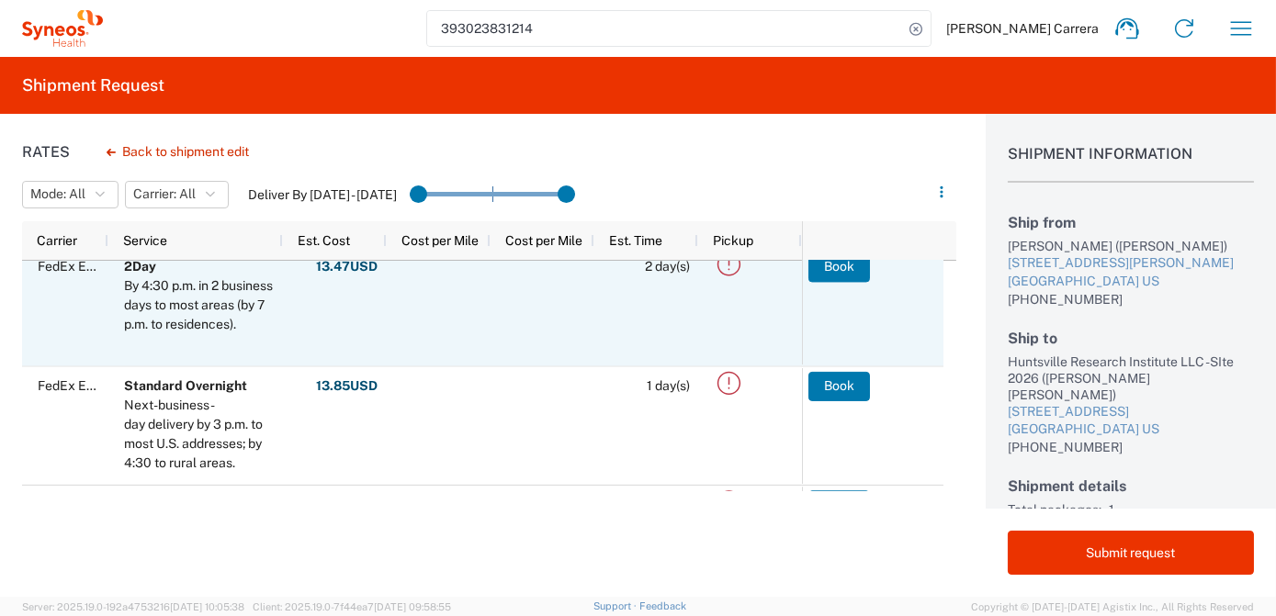
scroll to position [250, 0]
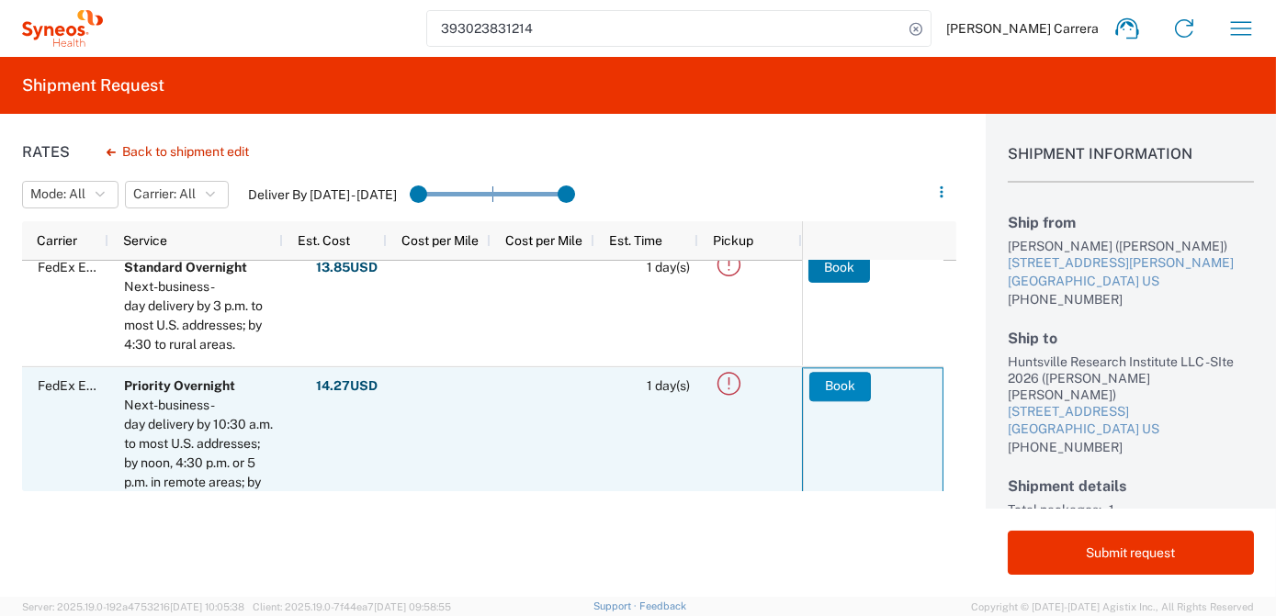
click at [838, 388] on button "Book" at bounding box center [840, 386] width 62 height 29
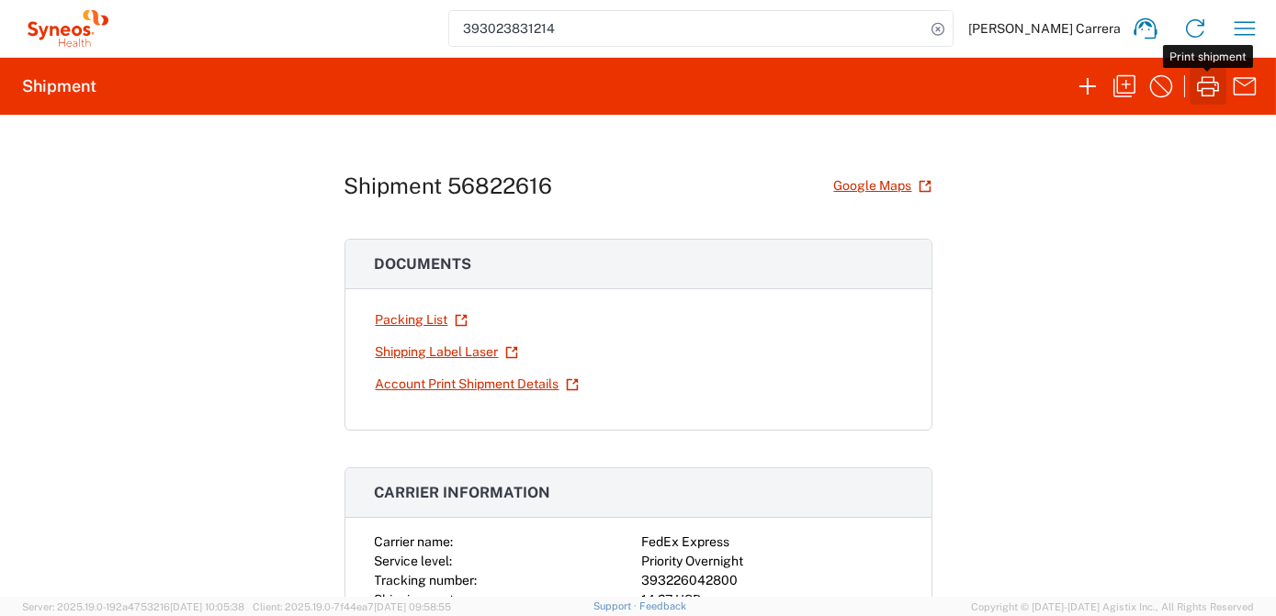
click at [1208, 94] on icon "button" at bounding box center [1207, 86] width 29 height 29
